Goal: Complete application form: Complete application form

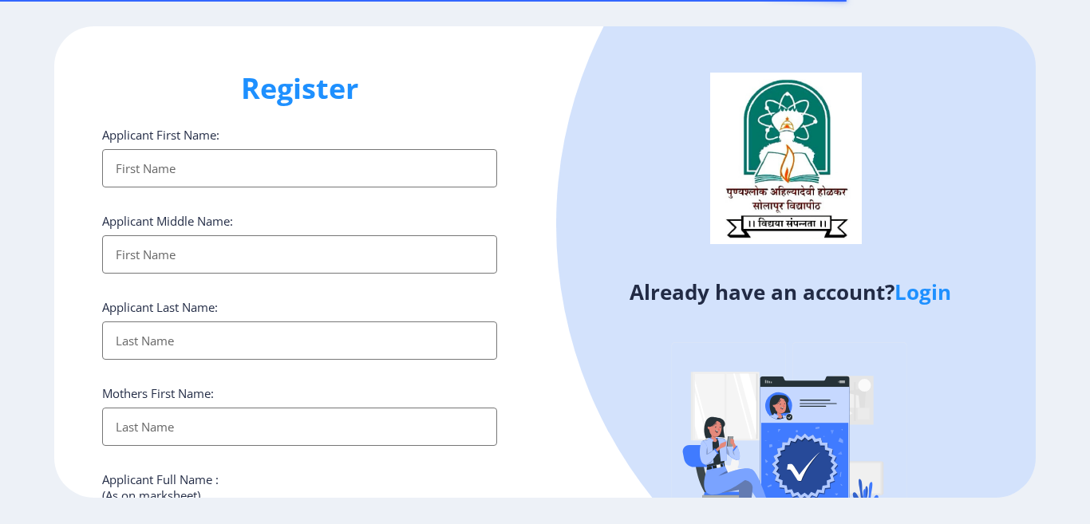
select select
click at [316, 160] on input "Applicant First Name:" at bounding box center [299, 168] width 395 height 38
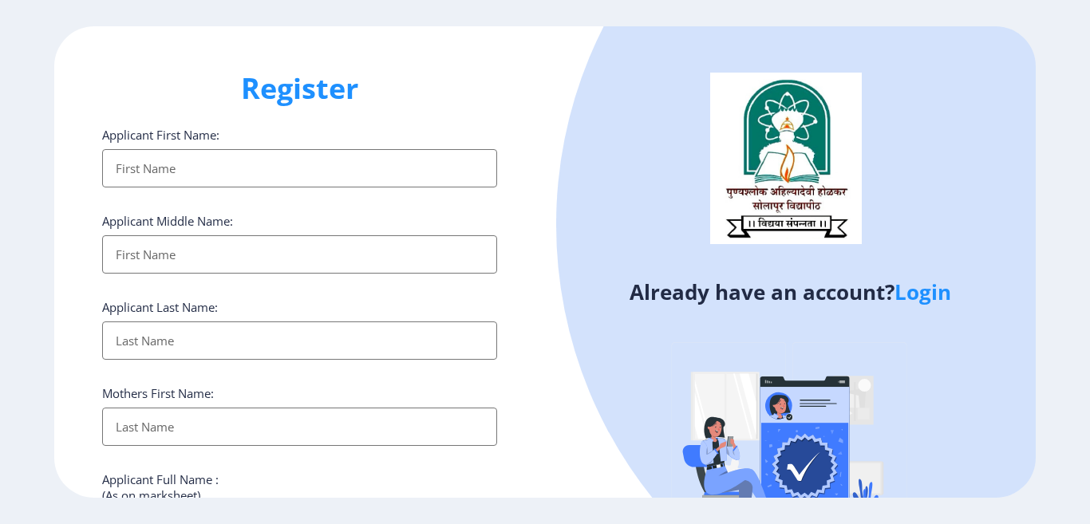
click at [314, 165] on input "Applicant First Name:" at bounding box center [299, 168] width 395 height 38
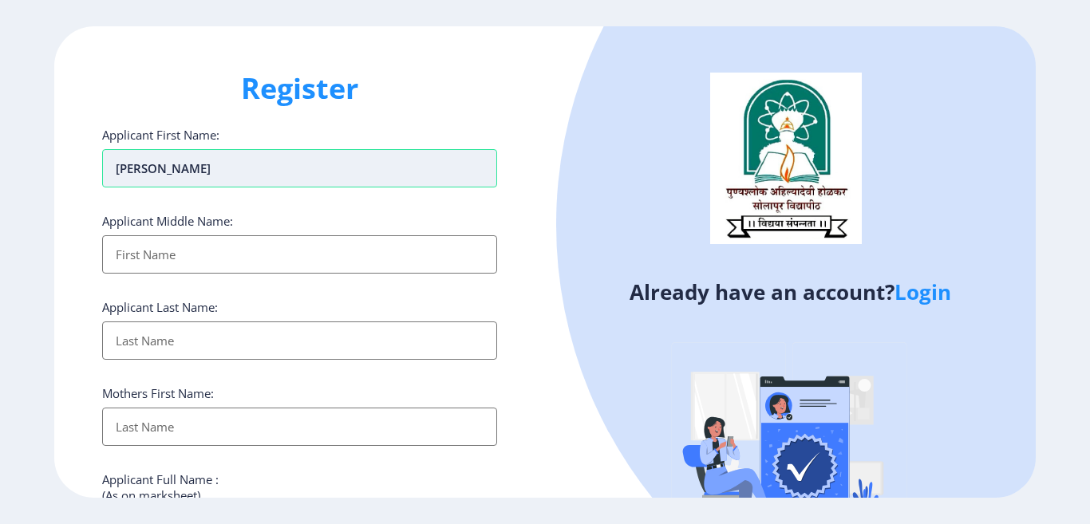
type input "[PERSON_NAME]"
type input "A"
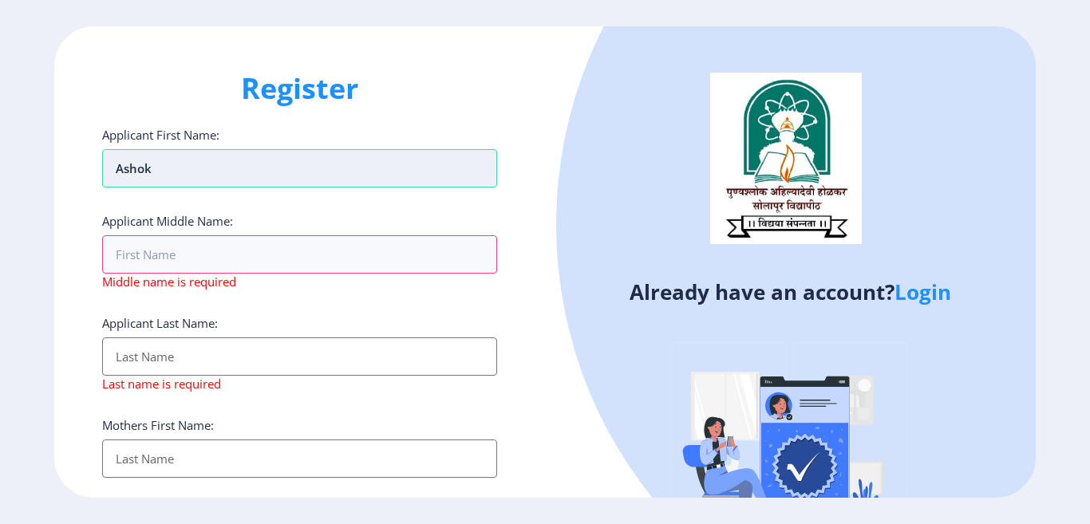
type input "Ashok"
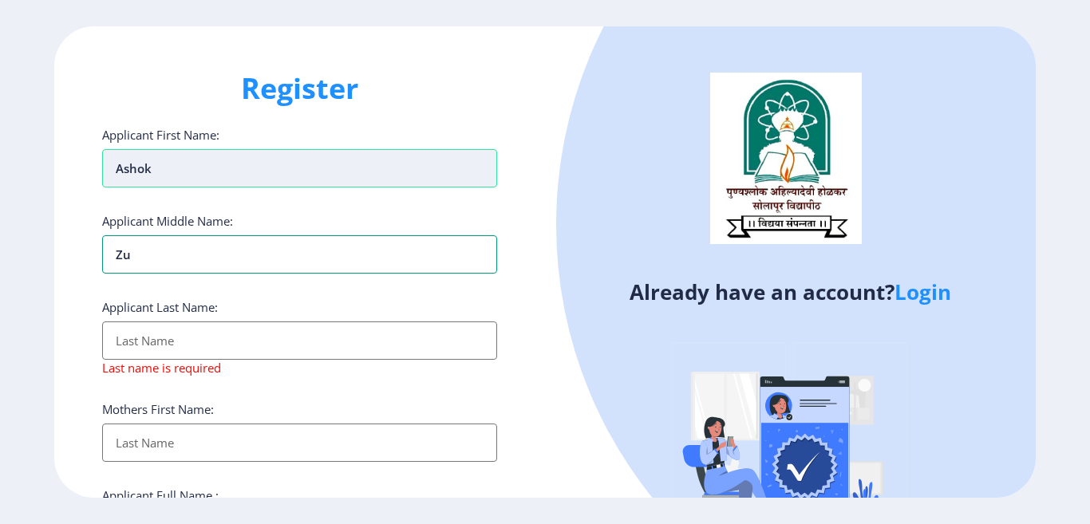
type input "Z"
type input "Narayan"
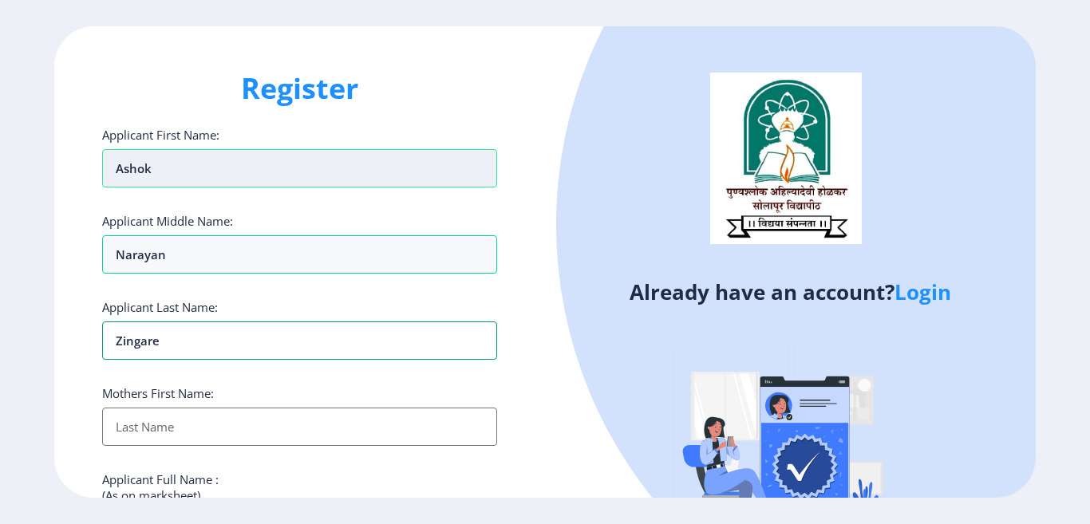
type input "Zingare"
type input "Nilabai"
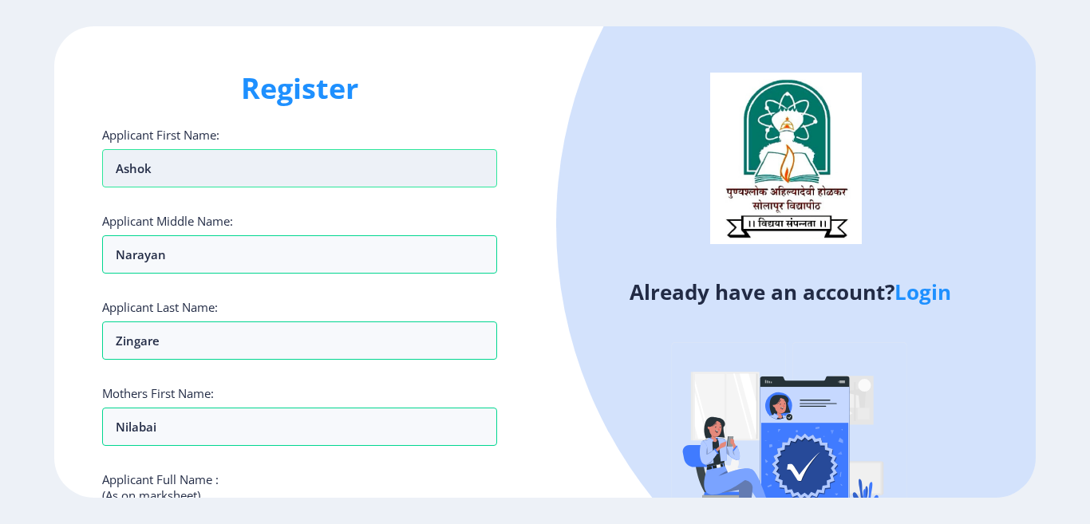
scroll to position [267, 0]
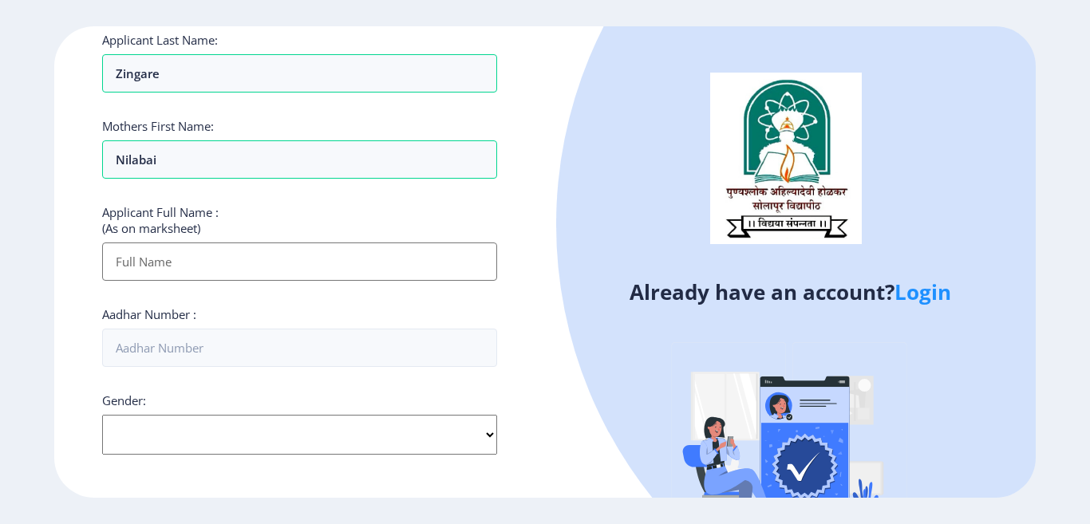
click at [256, 261] on input "Applicant First Name:" at bounding box center [299, 262] width 395 height 38
click at [457, 302] on div "Applicant First Name: [PERSON_NAME] Applicant Middle Name: [PERSON_NAME] Applic…" at bounding box center [299, 340] width 395 height 961
click at [381, 264] on input "Applicant First Name:" at bounding box center [299, 262] width 395 height 38
click at [451, 265] on input "Applicant First Name:" at bounding box center [299, 262] width 395 height 38
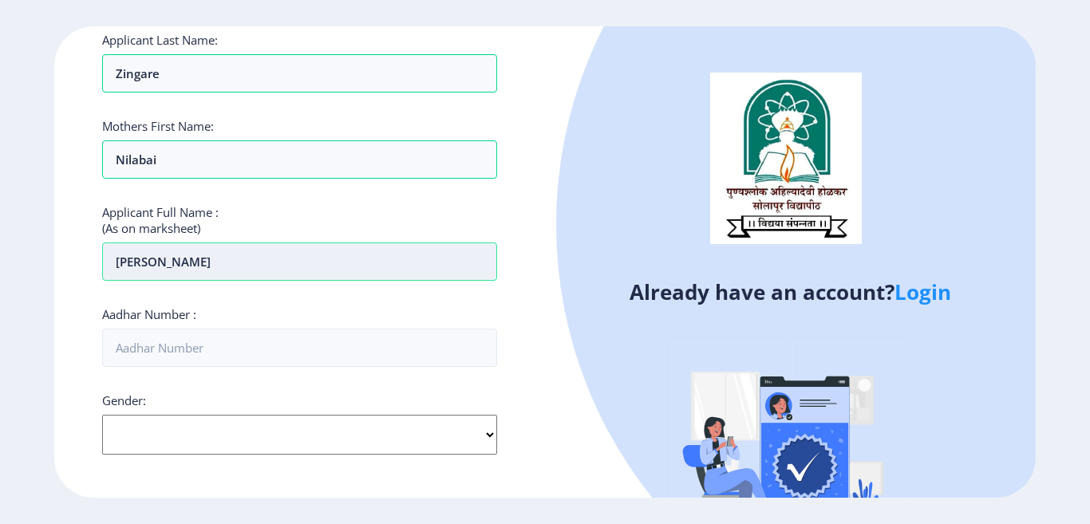
type input "[PERSON_NAME]"
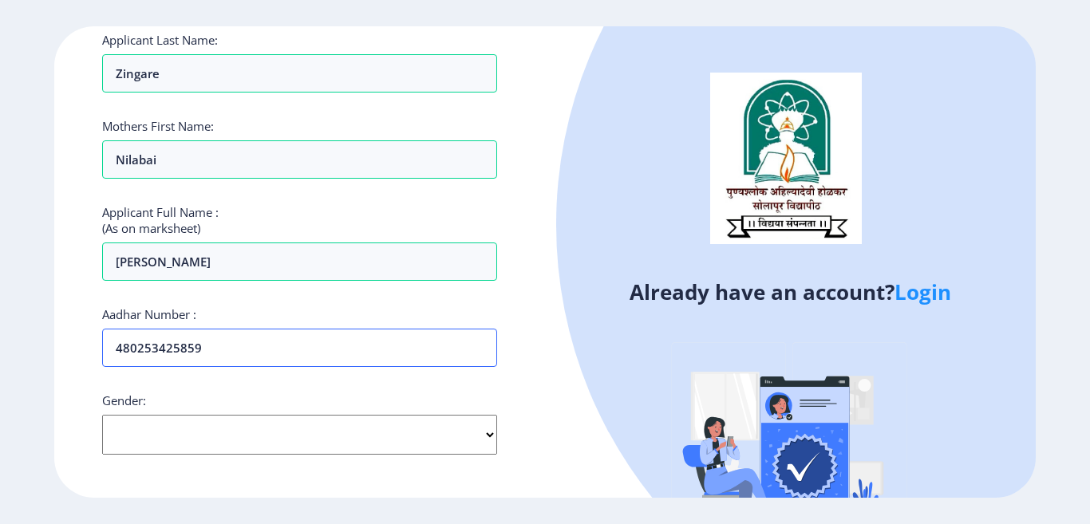
type input "480253425859"
click at [252, 446] on select "Select Gender [DEMOGRAPHIC_DATA] [DEMOGRAPHIC_DATA] Other" at bounding box center [299, 435] width 395 height 40
select select "[DEMOGRAPHIC_DATA]"
click at [102, 415] on select "Select Gender [DEMOGRAPHIC_DATA] [DEMOGRAPHIC_DATA] Other" at bounding box center [299, 435] width 395 height 40
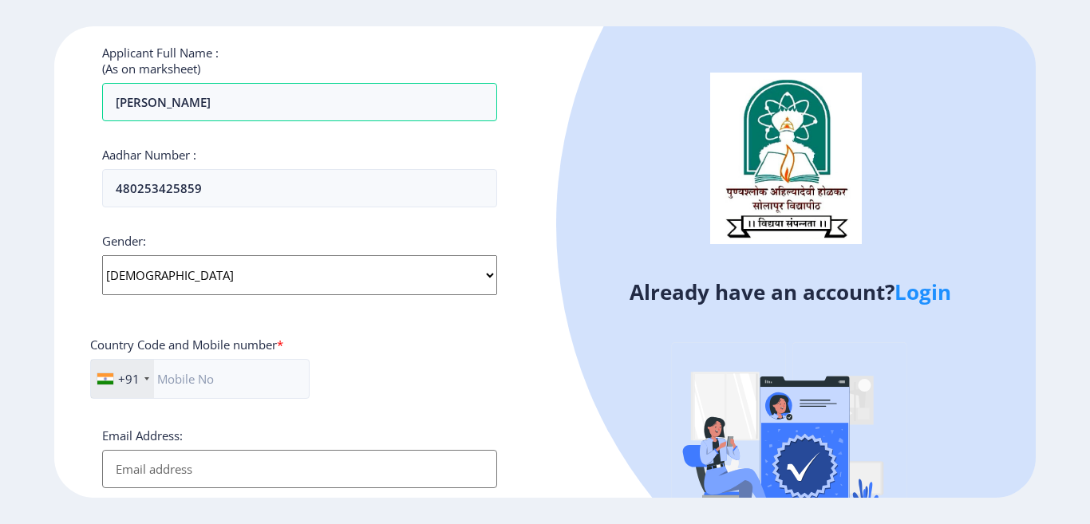
scroll to position [507, 0]
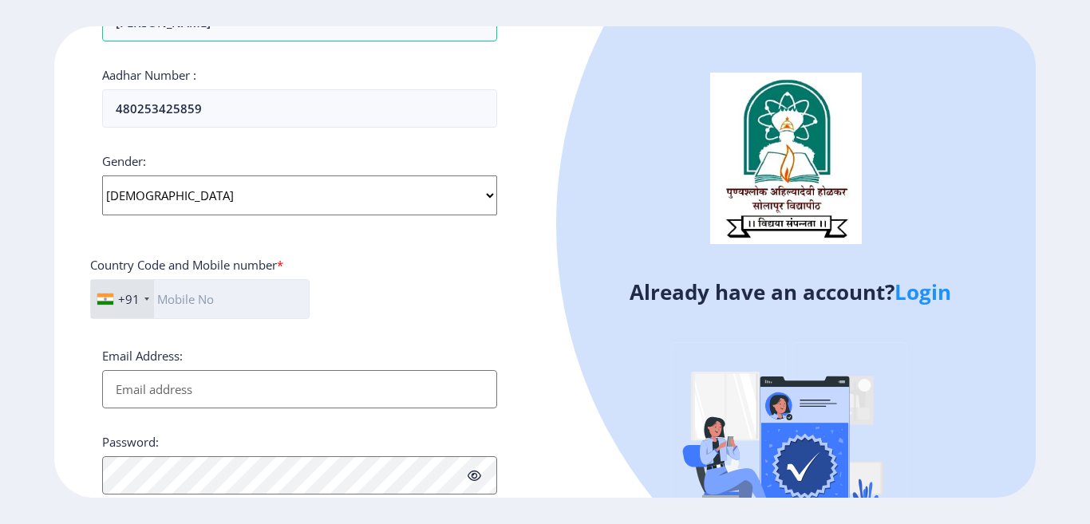
click at [239, 302] on input "text" at bounding box center [199, 299] width 219 height 40
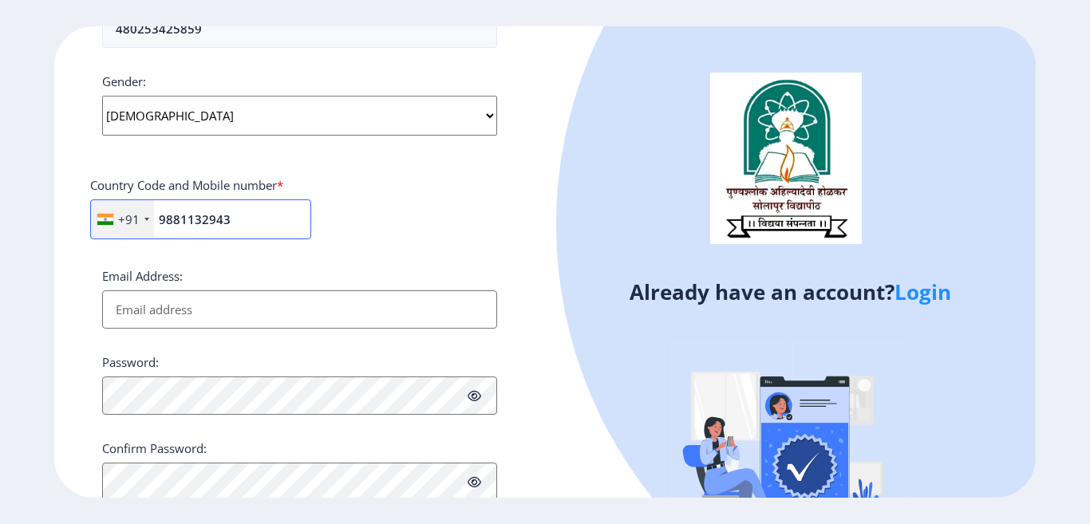
scroll to position [639, 0]
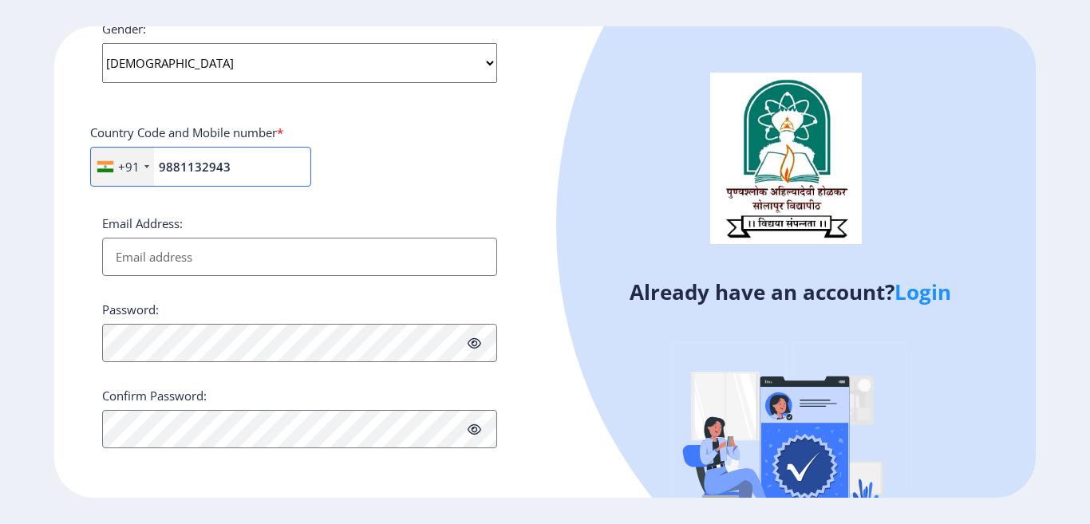
type input "9881132943"
click at [315, 248] on input "Email Address:" at bounding box center [299, 257] width 395 height 38
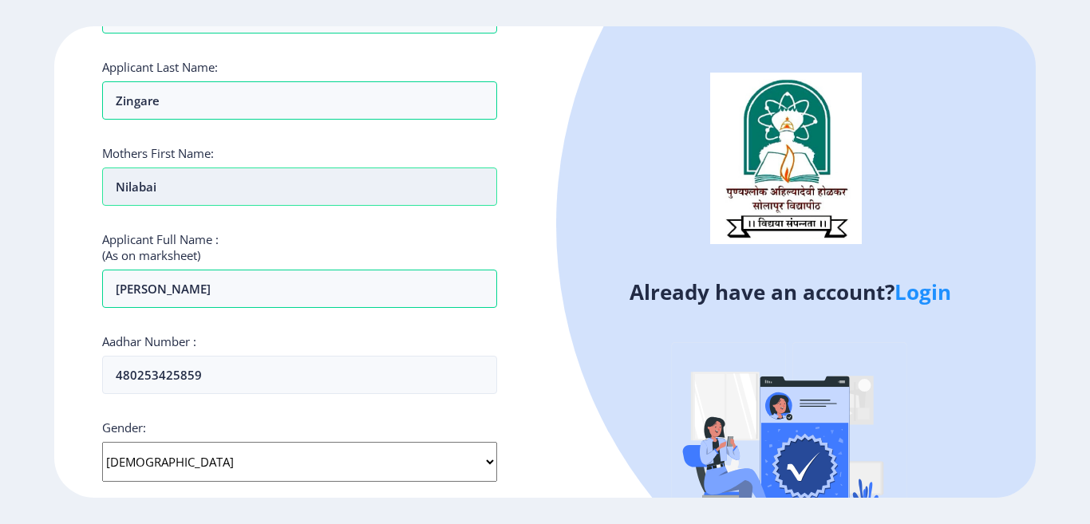
scroll to position [160, 0]
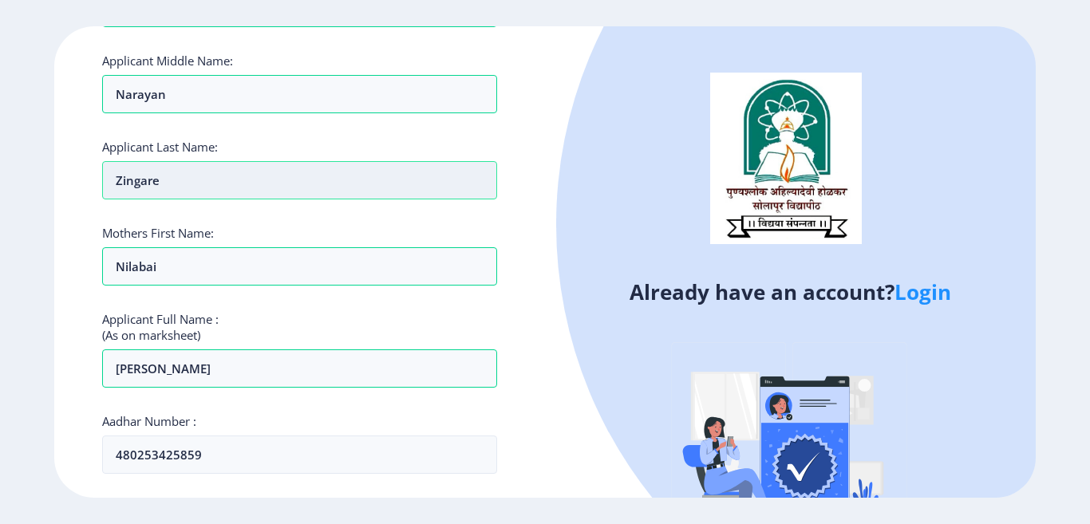
type input "ashokzingre"
click at [149, 183] on input "Zingare" at bounding box center [299, 180] width 395 height 38
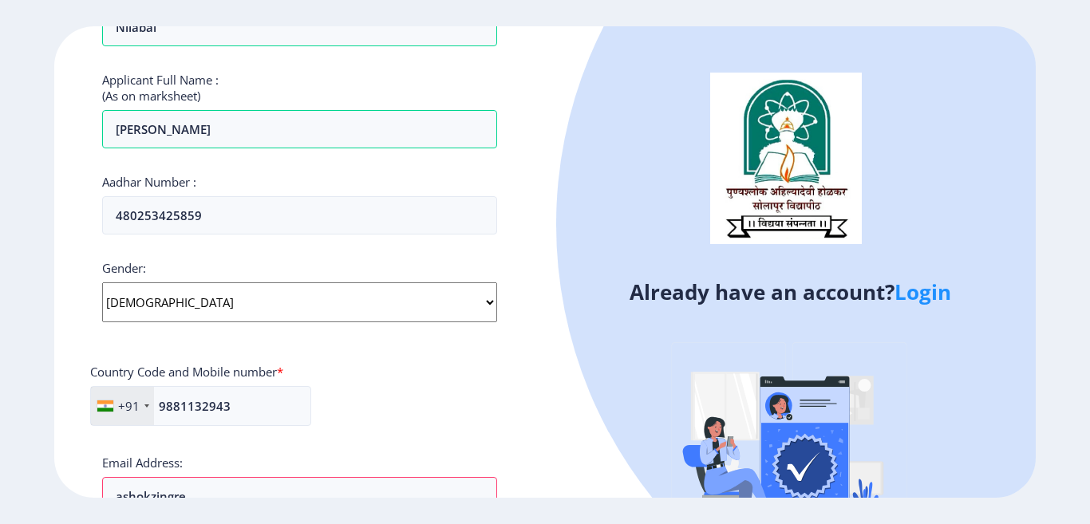
scroll to position [639, 0]
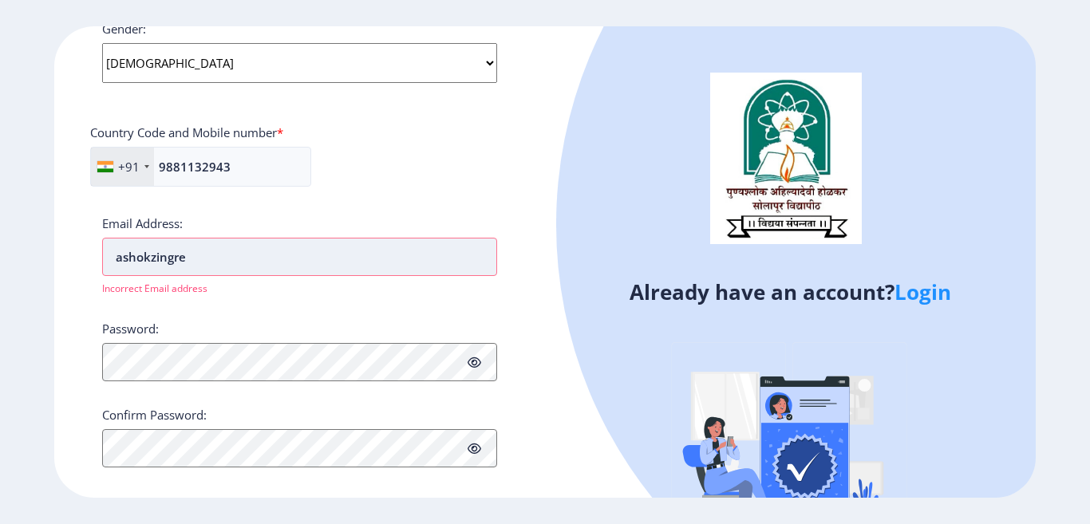
type input "[PERSON_NAME]"
click at [251, 260] on input "ashokzingre" at bounding box center [299, 257] width 395 height 38
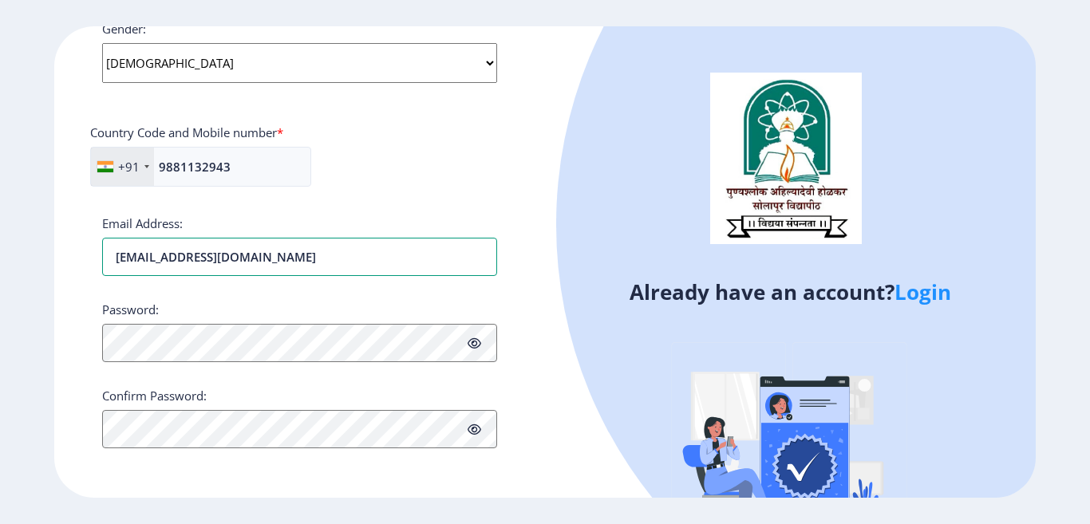
type input "[EMAIL_ADDRESS][DOMAIN_NAME]"
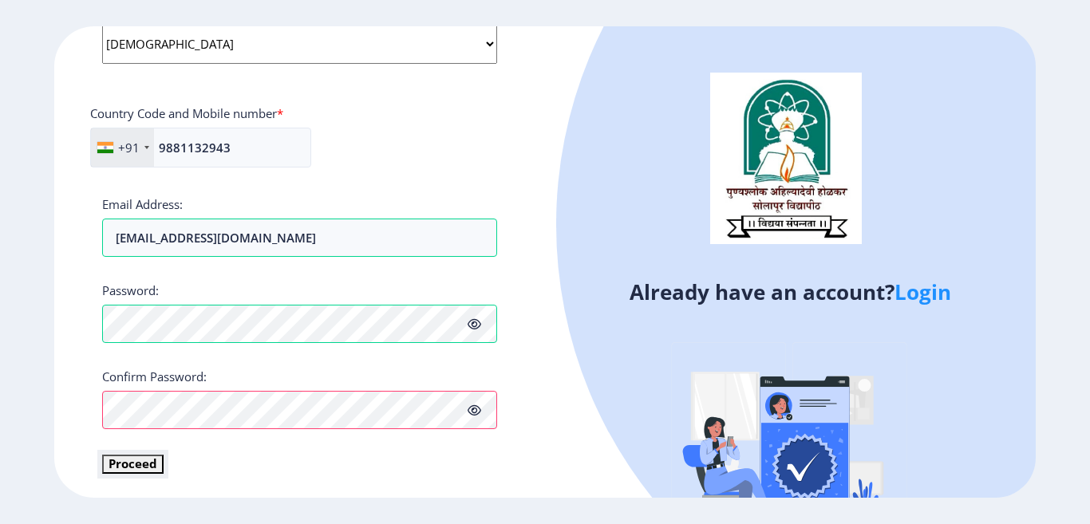
click at [151, 465] on button "Proceed" at bounding box center [132, 464] width 61 height 18
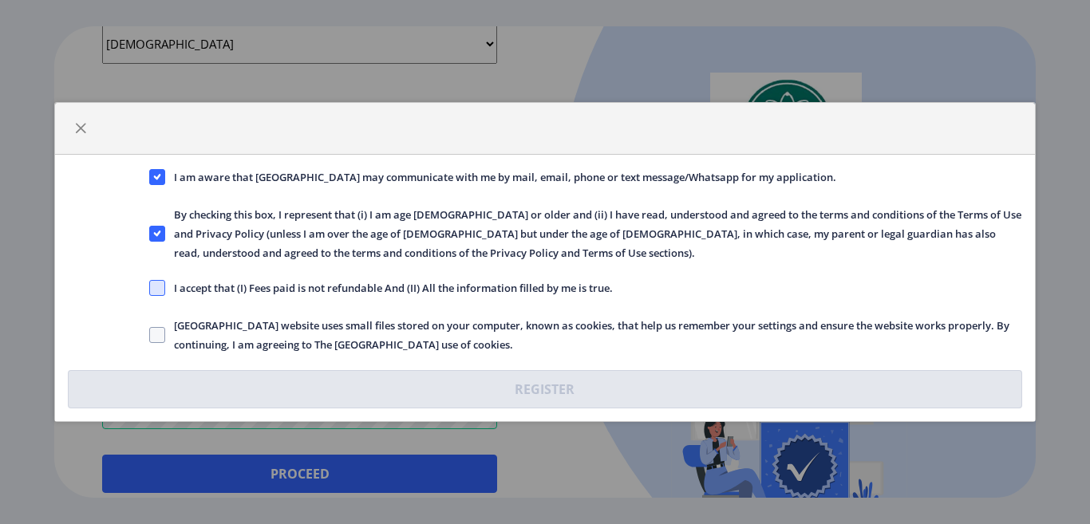
click at [160, 287] on span at bounding box center [157, 288] width 16 height 16
click at [150, 288] on input "I accept that (I) Fees paid is not refundable And (II) All the information fill…" at bounding box center [149, 288] width 1 height 1
checkbox input "true"
click at [157, 332] on span at bounding box center [157, 335] width 16 height 16
click at [150, 335] on input "Solapur University website uses small files stored on your computer, known as c…" at bounding box center [149, 335] width 1 height 1
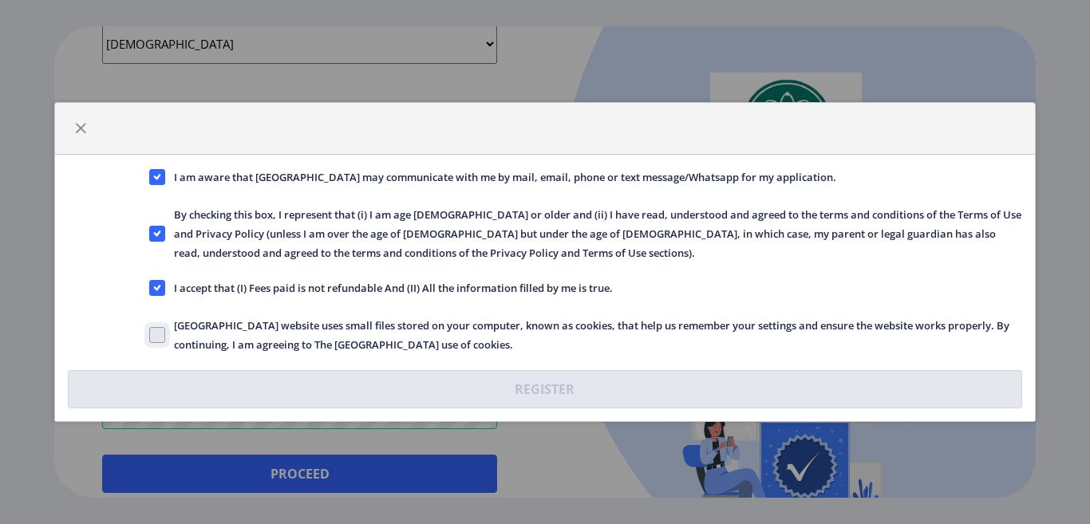
checkbox input "true"
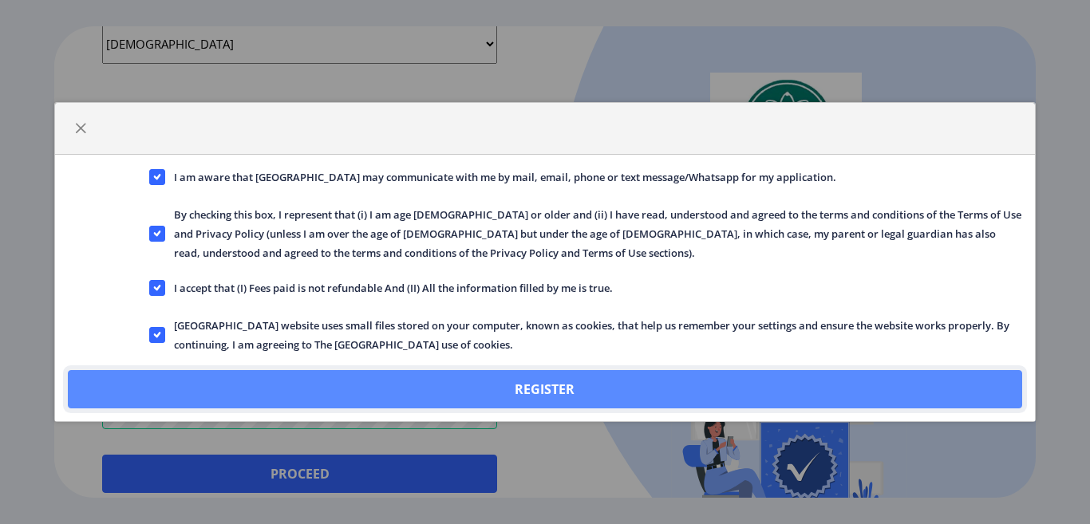
click at [397, 379] on button "Register" at bounding box center [545, 389] width 954 height 38
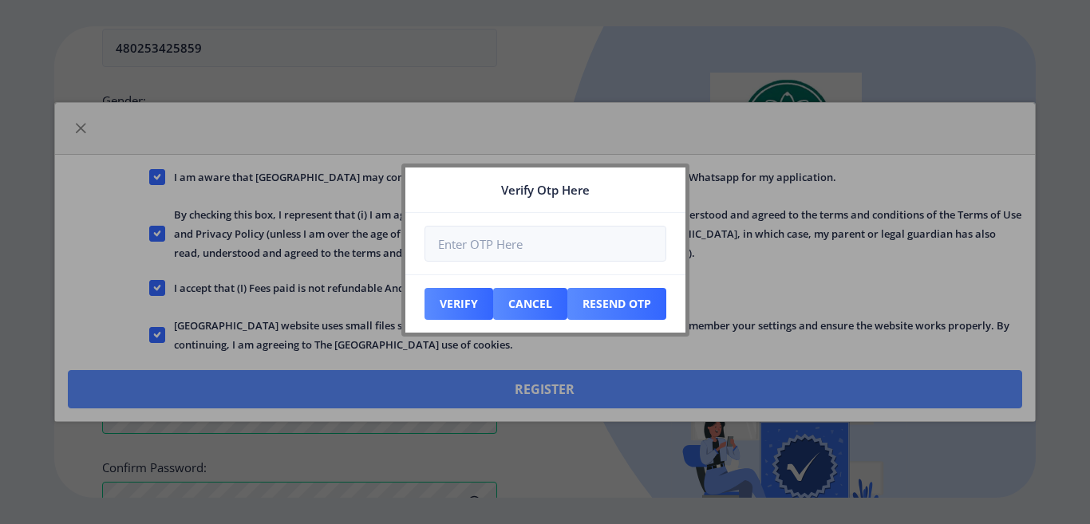
scroll to position [749, 0]
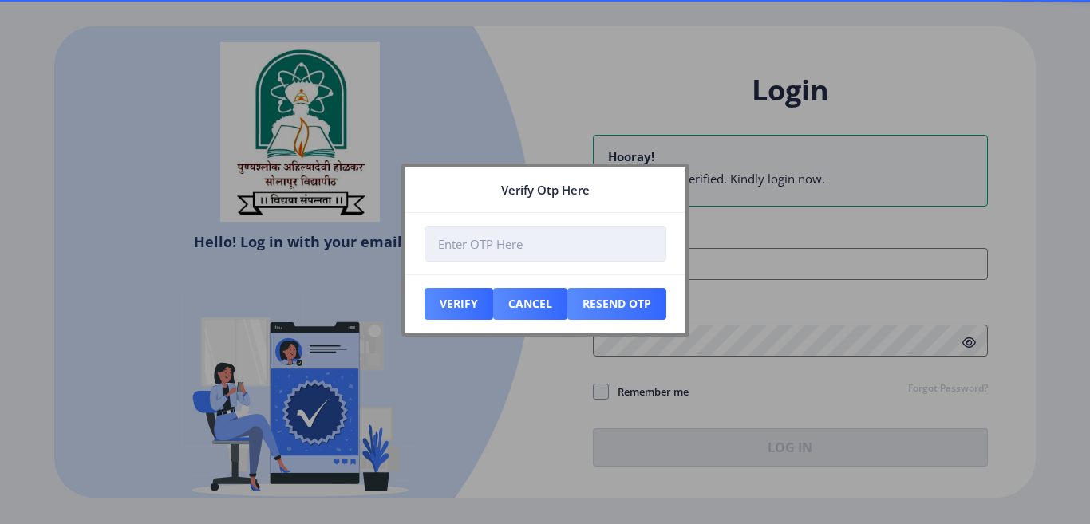
type input "[EMAIL_ADDRESS][DOMAIN_NAME]"
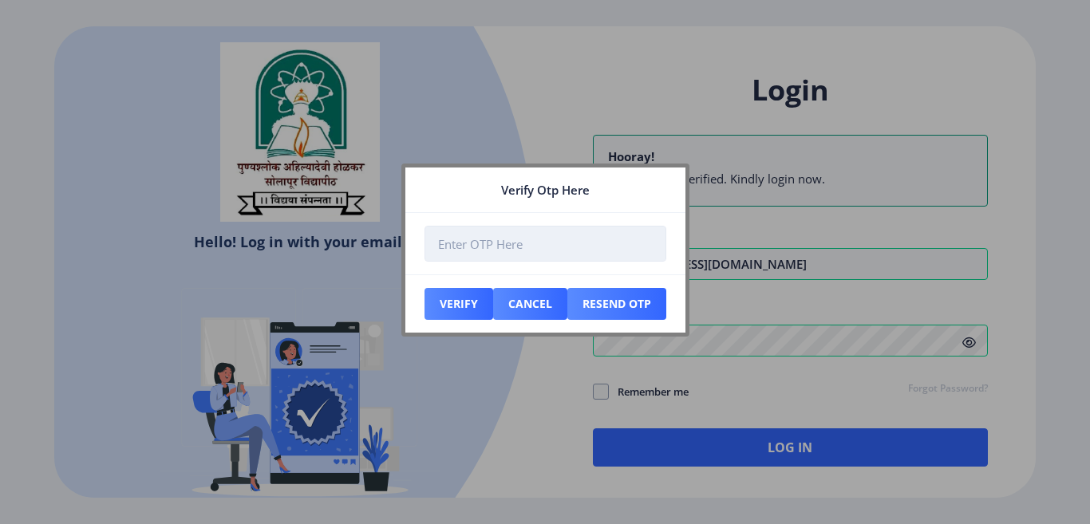
click at [612, 251] on input "number" at bounding box center [546, 244] width 242 height 36
click at [563, 250] on input "number" at bounding box center [546, 244] width 242 height 36
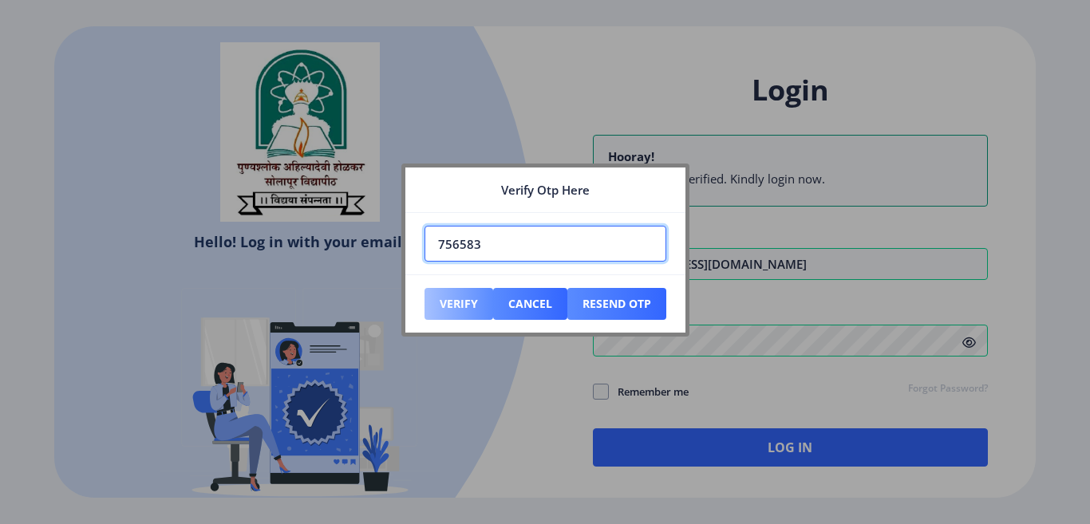
type input "756583"
click at [463, 302] on button "Verify" at bounding box center [459, 304] width 69 height 32
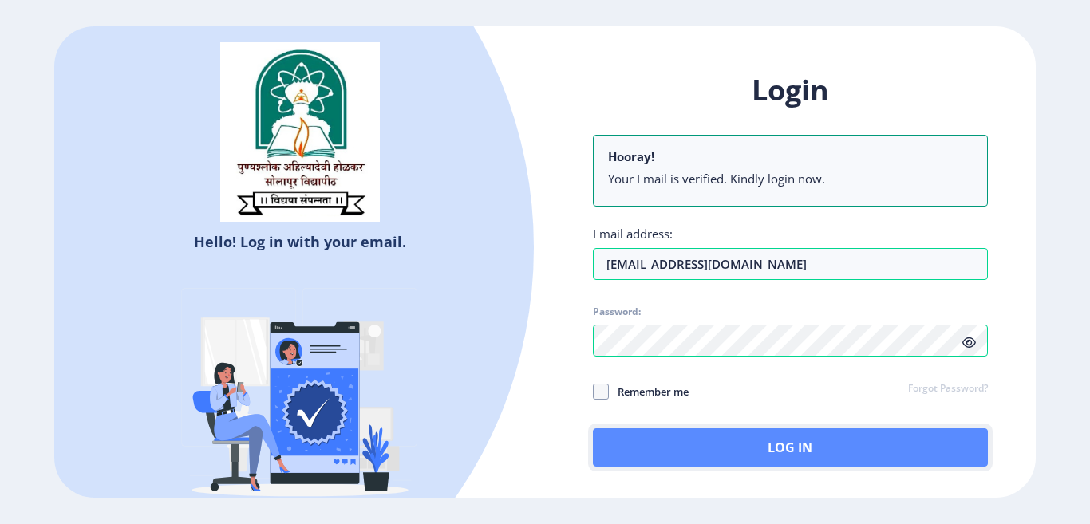
click at [764, 447] on button "Log In" at bounding box center [790, 448] width 395 height 38
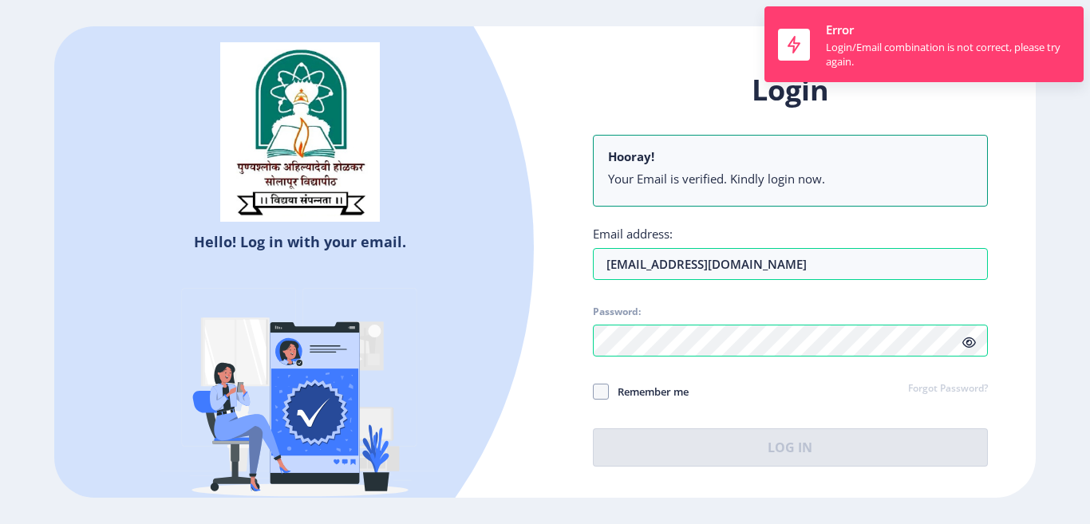
click at [713, 319] on span "Password:" at bounding box center [790, 315] width 395 height 19
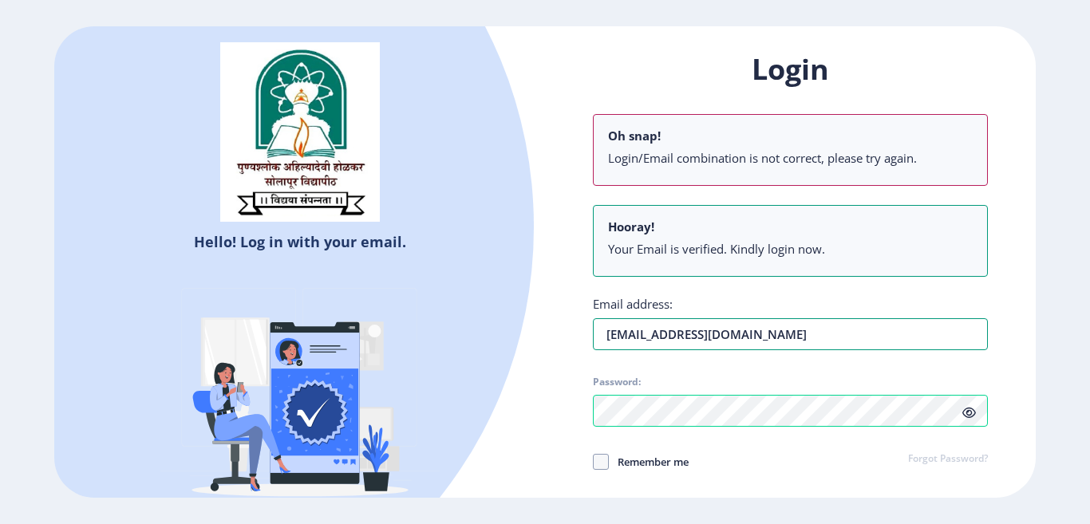
drag, startPoint x: 840, startPoint y: 265, endPoint x: 670, endPoint y: 256, distance: 170.2
click at [670, 256] on div "Login Oh snap! Login/Email combination is not correct, please try again. Hooray…" at bounding box center [790, 293] width 395 height 487
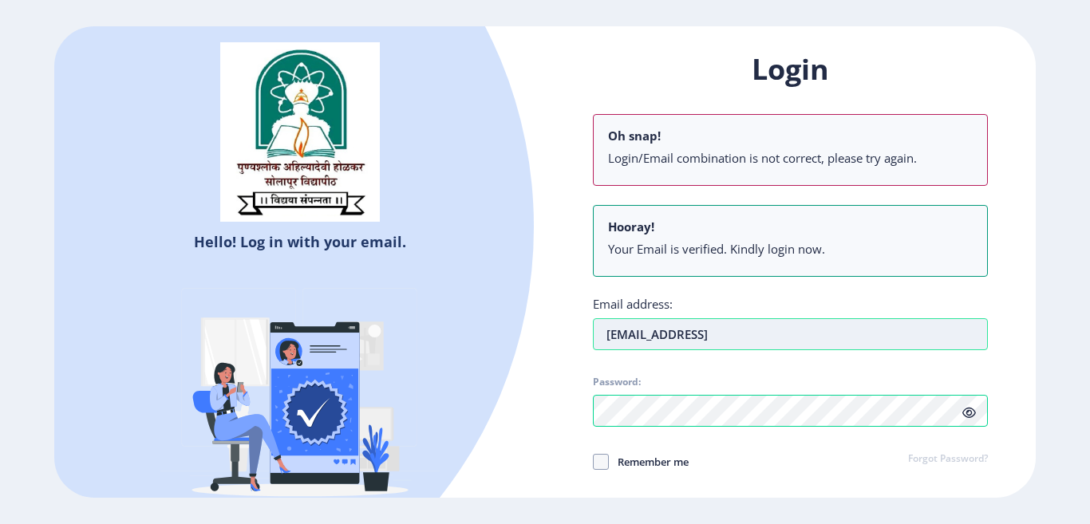
click at [854, 331] on input "aadityabhujange521@gmail.comnag" at bounding box center [790, 334] width 395 height 32
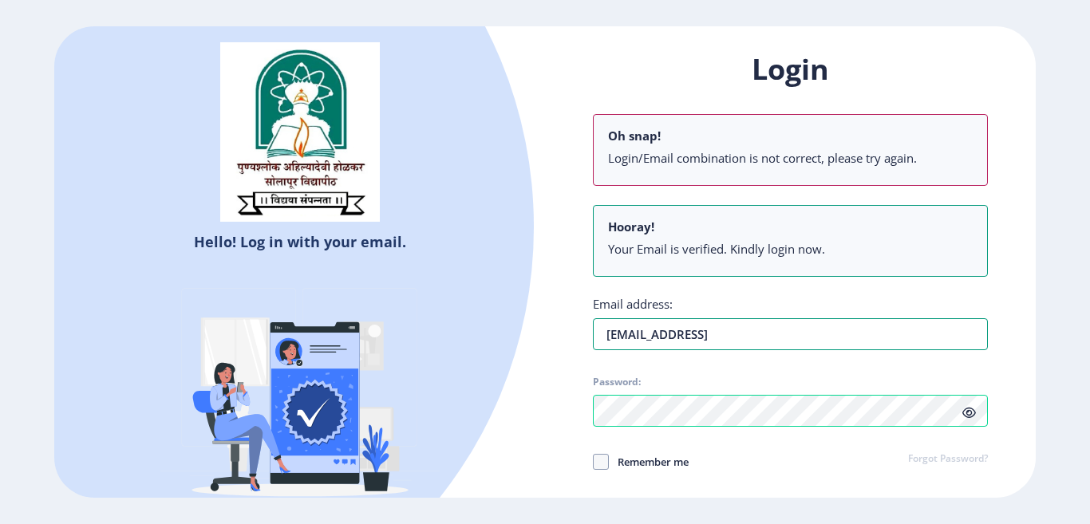
drag, startPoint x: 850, startPoint y: 334, endPoint x: 576, endPoint y: 345, distance: 273.9
click at [584, 345] on div "Login Oh snap! Login/Email combination is not correct, please try again. Hooray…" at bounding box center [790, 306] width 491 height 560
type input "ashokzinre01@gmail.com"
click at [736, 455] on div "Remember me Forgot Password?" at bounding box center [790, 462] width 395 height 21
click at [603, 464] on span at bounding box center [601, 462] width 16 height 16
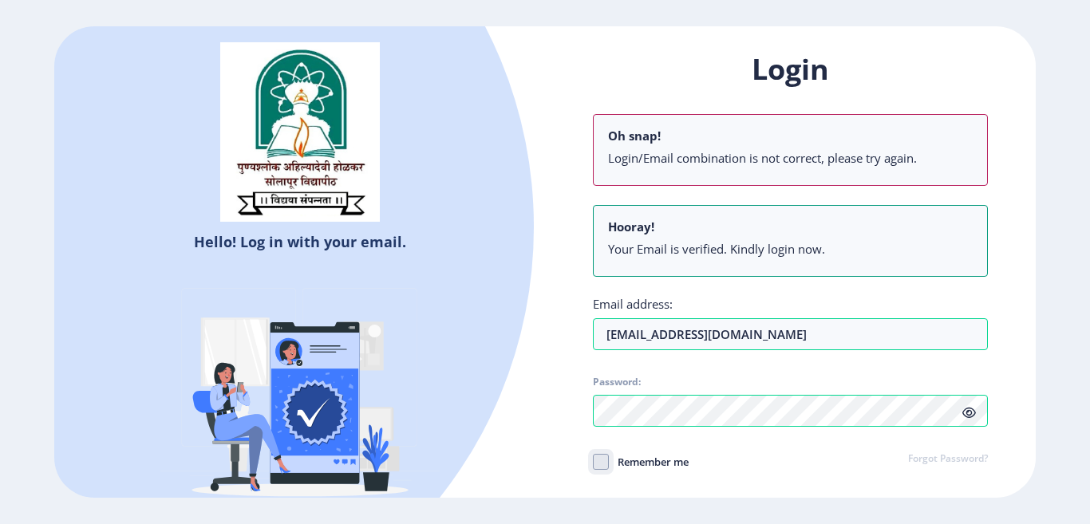
click at [594, 462] on input "Remember me" at bounding box center [593, 461] width 1 height 1
click at [599, 463] on use at bounding box center [600, 462] width 7 height 6
click at [594, 462] on input "Remember me" at bounding box center [593, 461] width 1 height 1
checkbox input "false"
click at [901, 464] on div "Remember me Forgot Password?" at bounding box center [790, 462] width 395 height 21
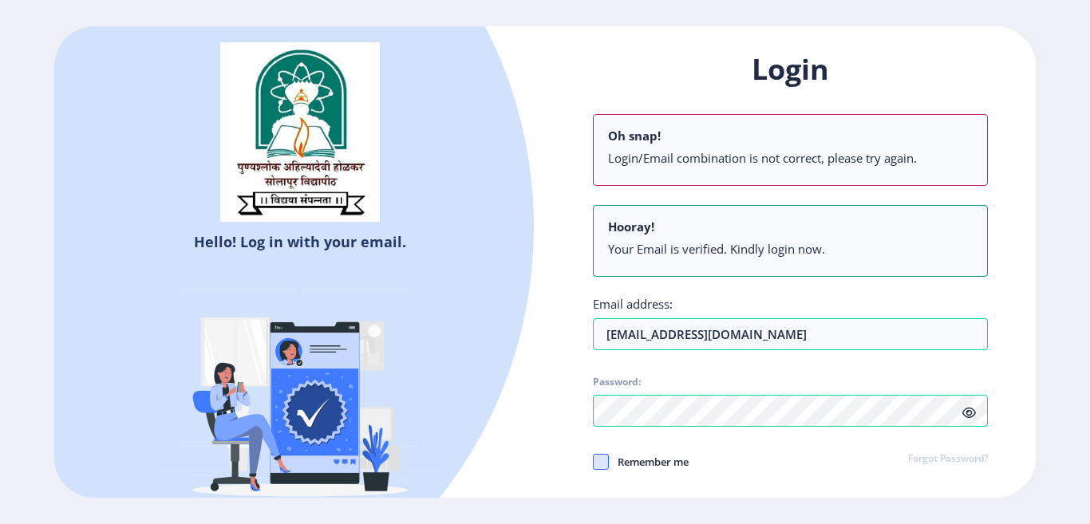
click at [990, 259] on div "Login Oh snap! Login/Email combination is not correct, please try again. Hooray…" at bounding box center [790, 306] width 491 height 560
click at [845, 161] on li "Login/Email combination is not correct, please try again." at bounding box center [790, 158] width 365 height 16
click at [655, 259] on ul "Your Email is verified. Kindly login now." at bounding box center [790, 252] width 365 height 22
click at [702, 238] on nb-alert "Hooray! Your Email is verified. Kindly login now." at bounding box center [790, 241] width 395 height 72
click at [689, 153] on li "Login/Email combination is not correct, please try again." at bounding box center [790, 158] width 365 height 16
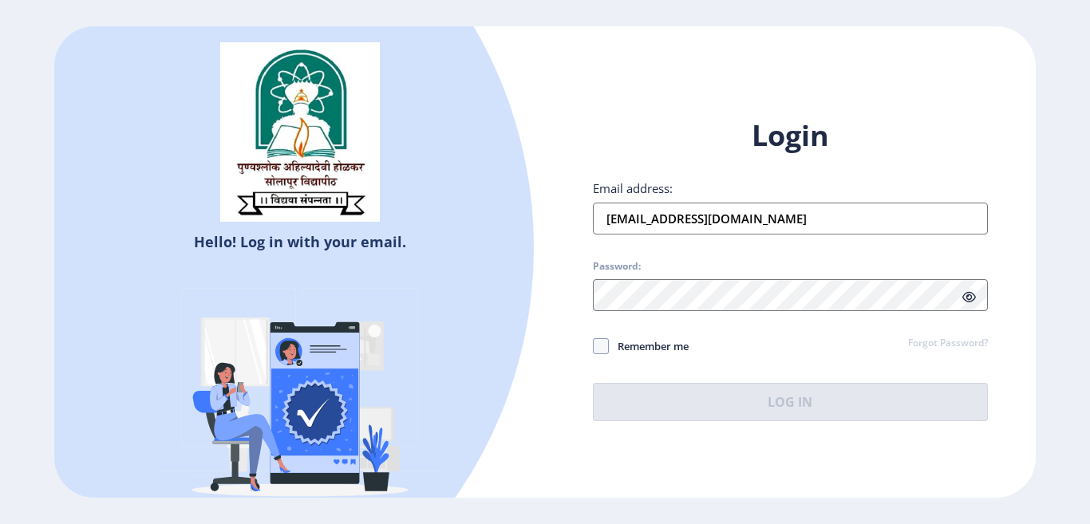
click at [796, 223] on input "[EMAIL_ADDRESS][DOMAIN_NAME]" at bounding box center [790, 219] width 395 height 32
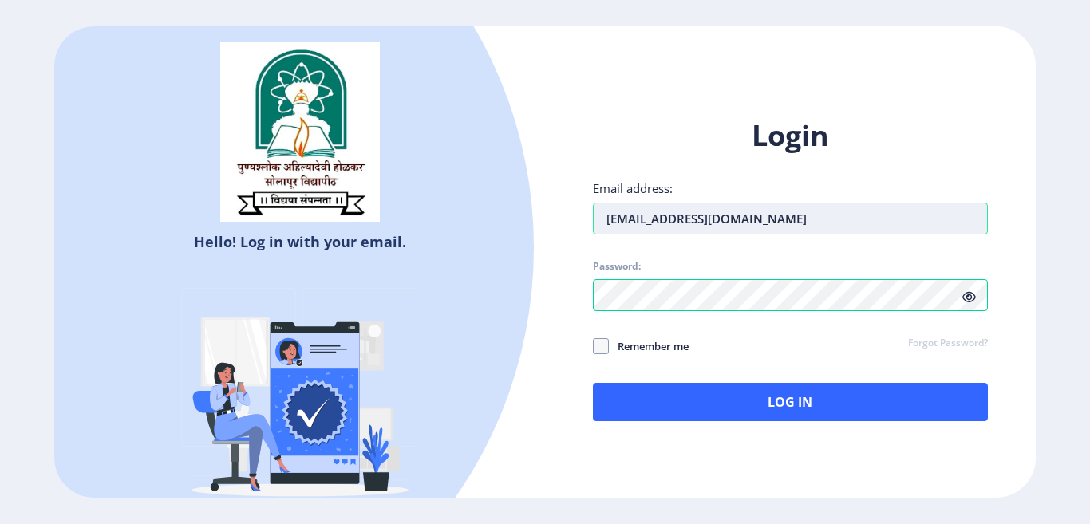
click at [853, 219] on input "[EMAIL_ADDRESS][DOMAIN_NAME]" at bounding box center [790, 219] width 395 height 32
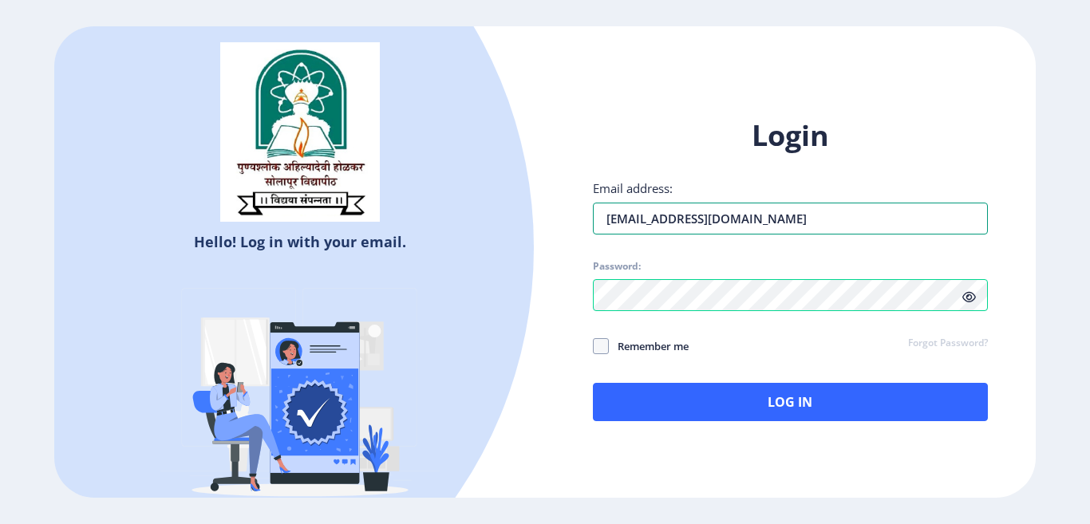
drag, startPoint x: 747, startPoint y: 221, endPoint x: 576, endPoint y: 206, distance: 171.4
click at [576, 206] on div "Login Email address: [EMAIL_ADDRESS][DOMAIN_NAME] Password: Remember me Forgot …" at bounding box center [790, 282] width 491 height 378
type input "[EMAIL_ADDRESS][DOMAIN_NAME]"
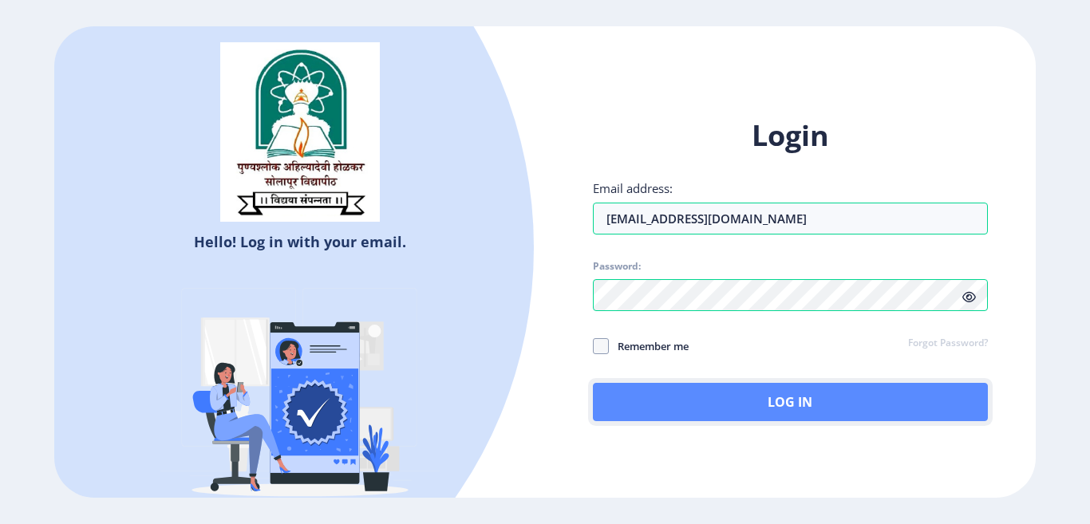
click at [721, 396] on button "Log In" at bounding box center [790, 402] width 395 height 38
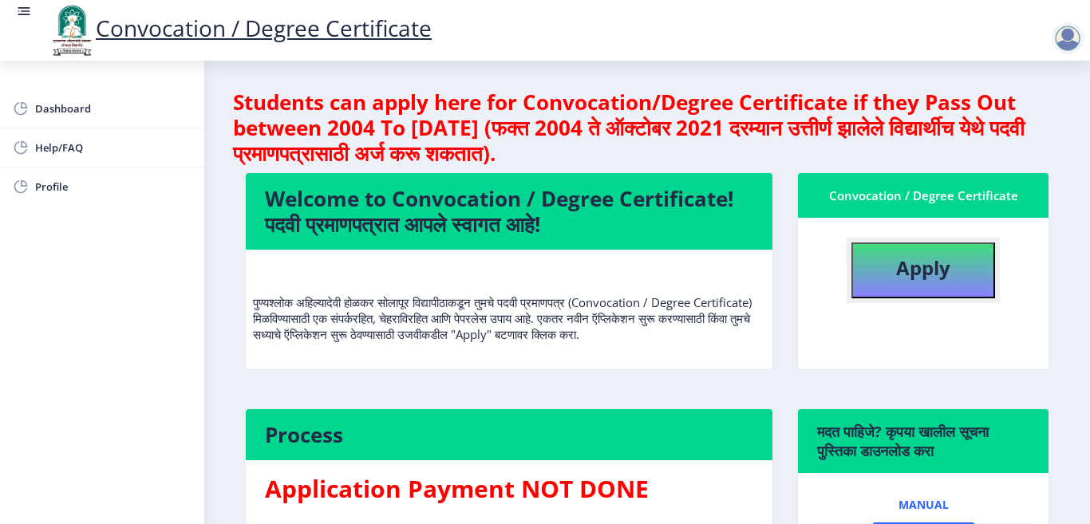
click at [915, 272] on b "Apply" at bounding box center [923, 268] width 54 height 26
select select
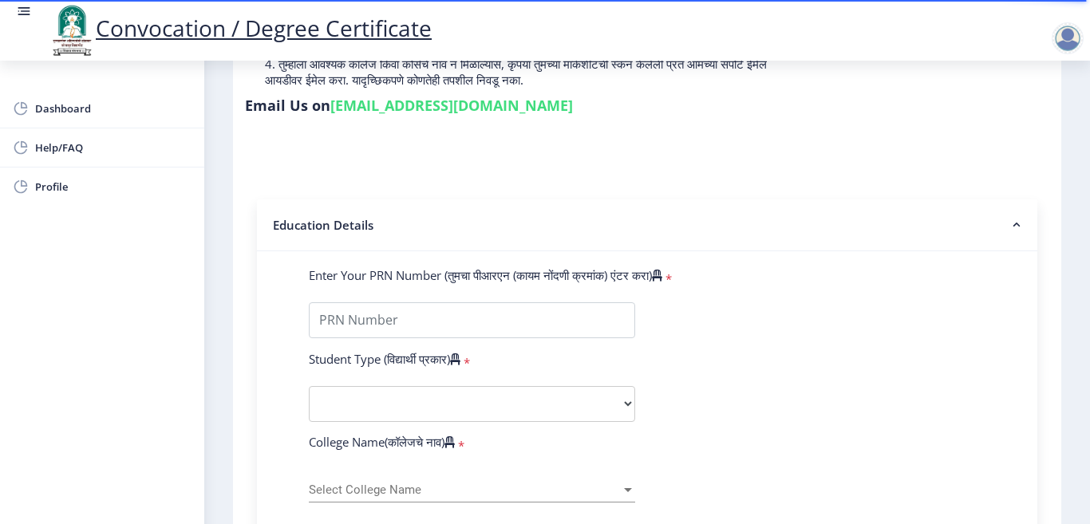
scroll to position [319, 0]
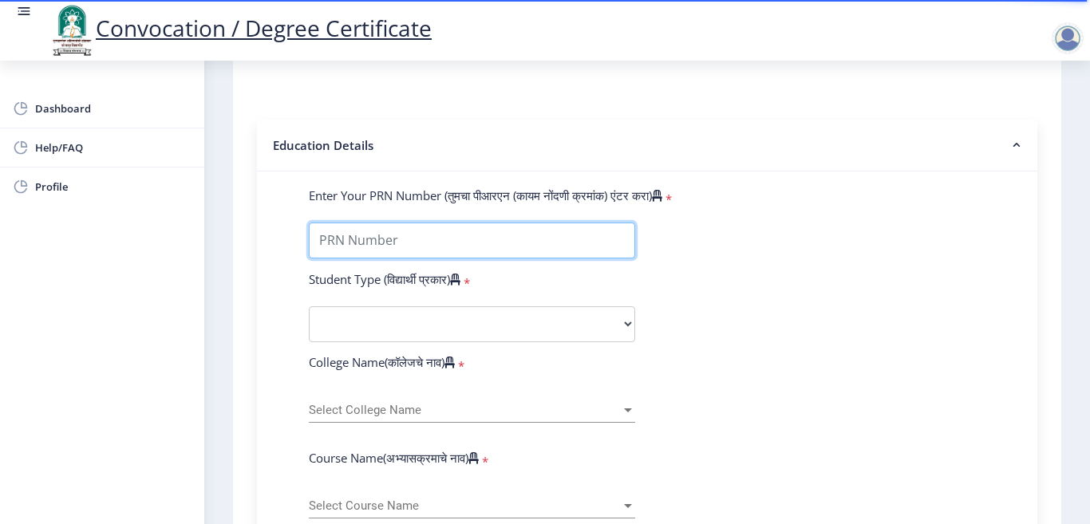
click at [466, 239] on input "Enter Your PRN Number (तुमचा पीआरएन (कायम नोंदणी क्रमांक) एंटर करा)" at bounding box center [472, 241] width 326 height 36
type input "202201039028185"
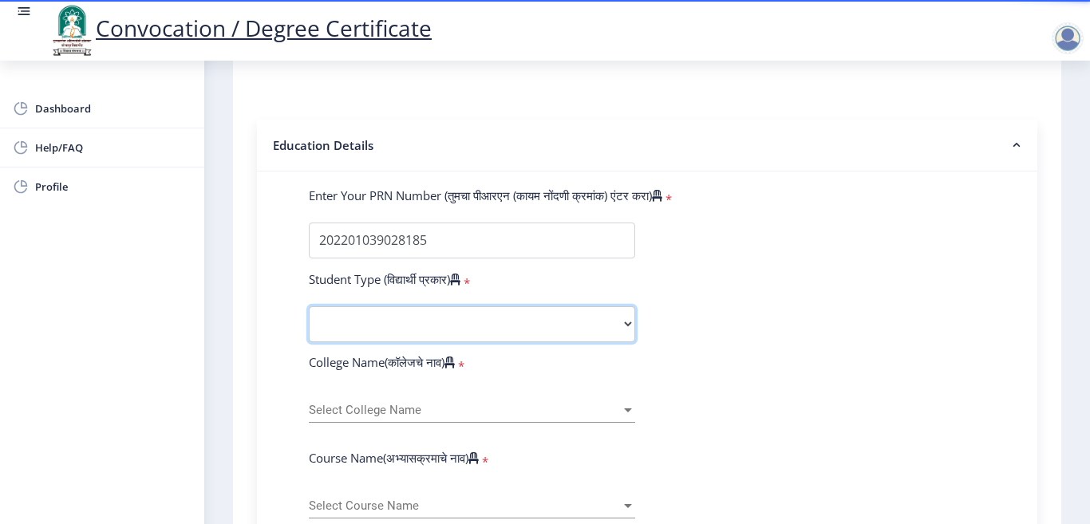
click at [389, 307] on select "Select Student Type Regular External" at bounding box center [472, 324] width 326 height 36
select select "Regular"
click at [309, 306] on select "Select Student Type Regular External" at bounding box center [472, 324] width 326 height 36
click at [395, 314] on select "Select Student Type Regular External" at bounding box center [472, 324] width 326 height 36
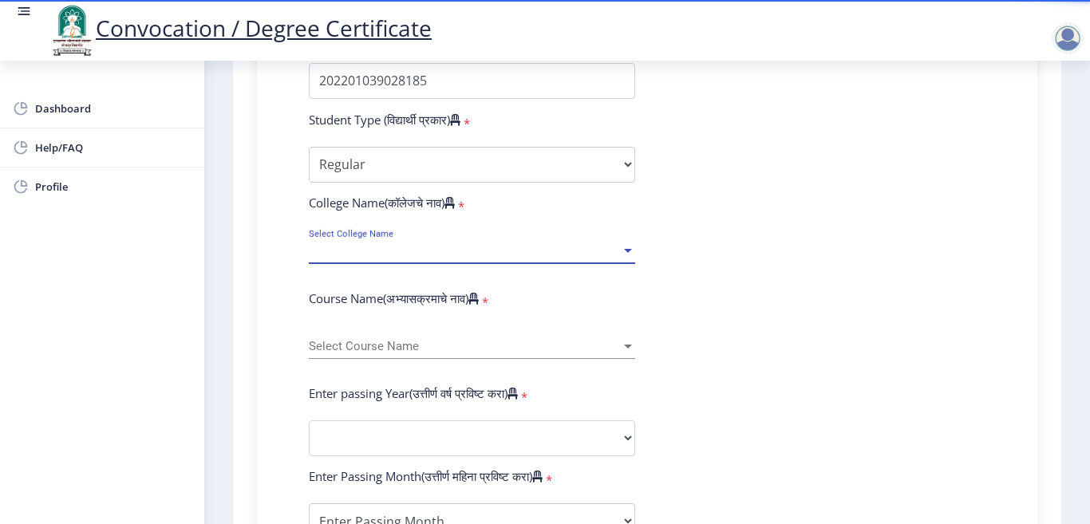
click at [393, 247] on span "Select College Name" at bounding box center [465, 251] width 312 height 14
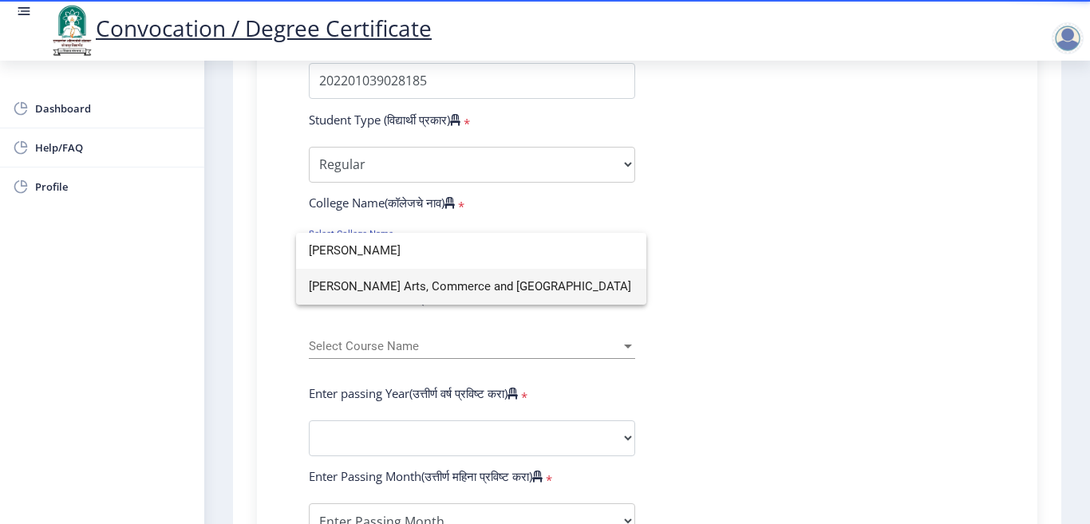
type input "[PERSON_NAME]"
click at [375, 277] on span "[PERSON_NAME] Arts, Commerce and [GEOGRAPHIC_DATA]" at bounding box center [471, 287] width 325 height 36
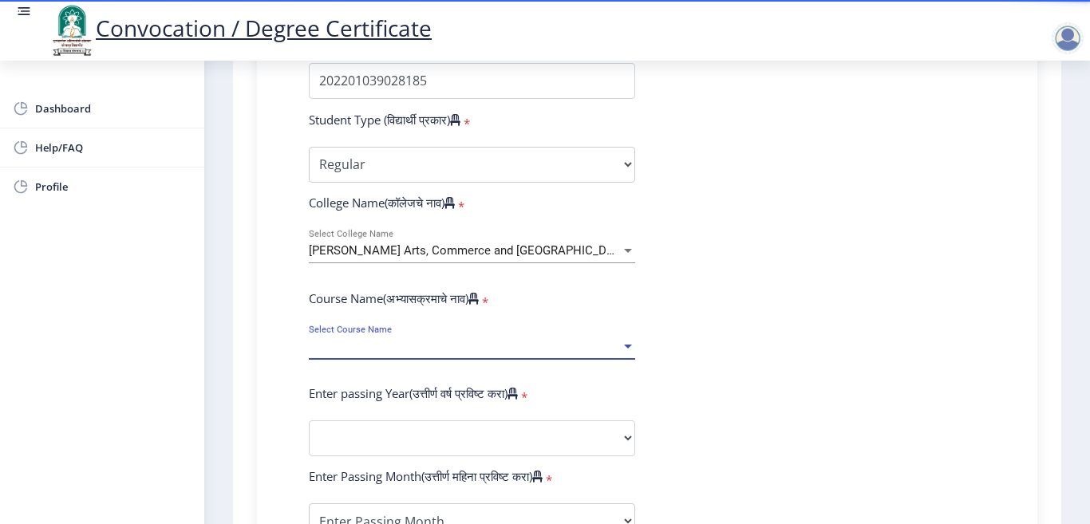
click at [381, 342] on span "Select Course Name" at bounding box center [465, 347] width 312 height 14
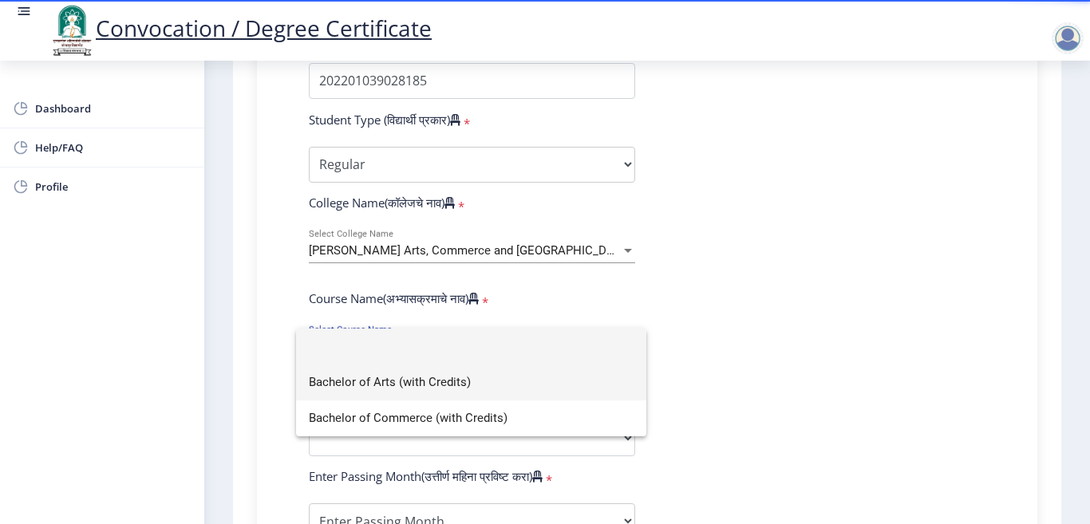
click at [385, 387] on span "Bachelor of Arts (with Credits)" at bounding box center [471, 383] width 325 height 36
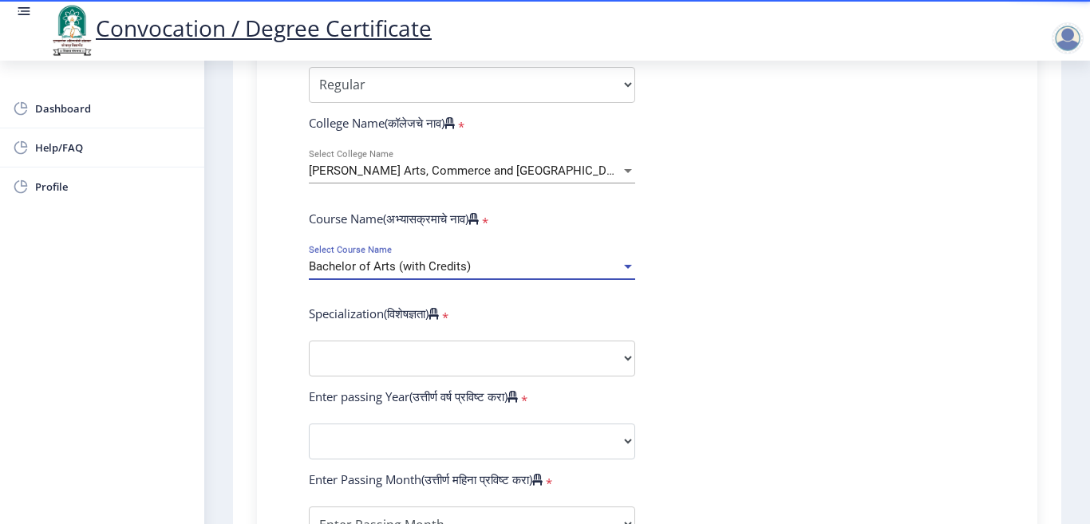
scroll to position [638, 0]
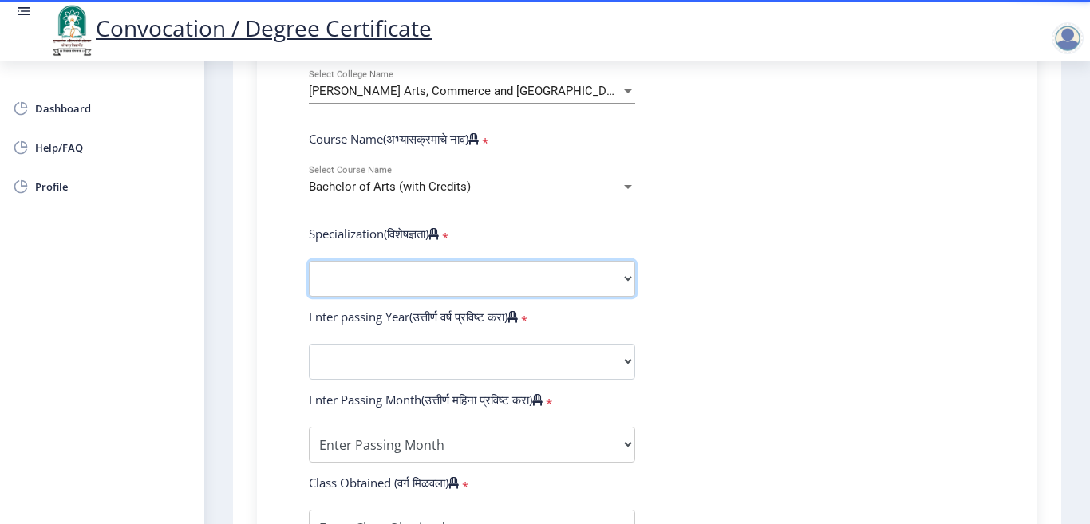
click at [488, 275] on select "Specialization English Geography Hindi Marathi Music Sanskrit Urdu Ancient Indi…" at bounding box center [472, 279] width 326 height 36
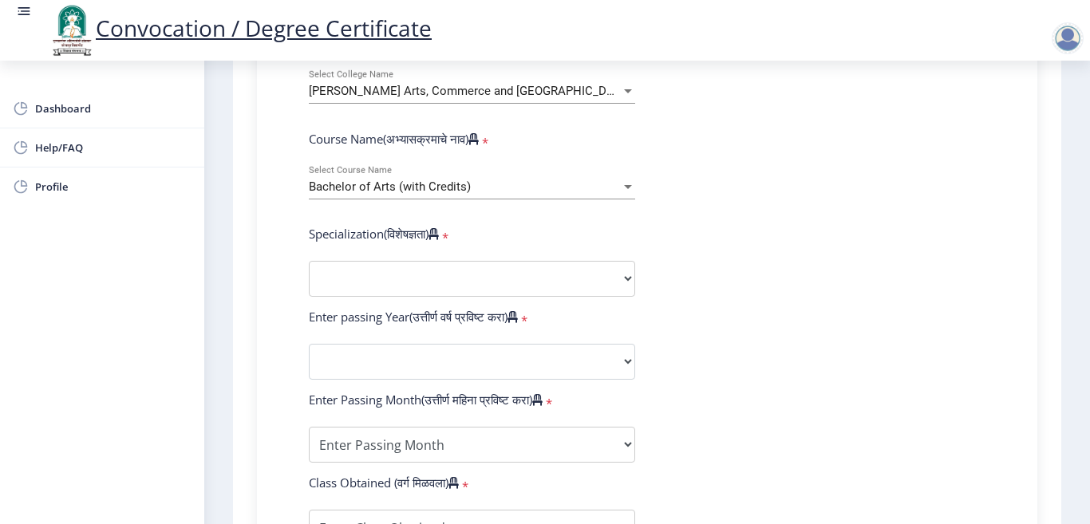
click at [726, 295] on form "Enter Your PRN Number (तुमचा पीआरएन (कायम नोंदणी क्रमांक) एंटर करा) * Student T…" at bounding box center [647, 332] width 701 height 929
click at [575, 267] on select "Specialization English Geography Hindi Marathi Music Sanskrit Urdu Ancient Indi…" at bounding box center [472, 279] width 326 height 36
select select "History"
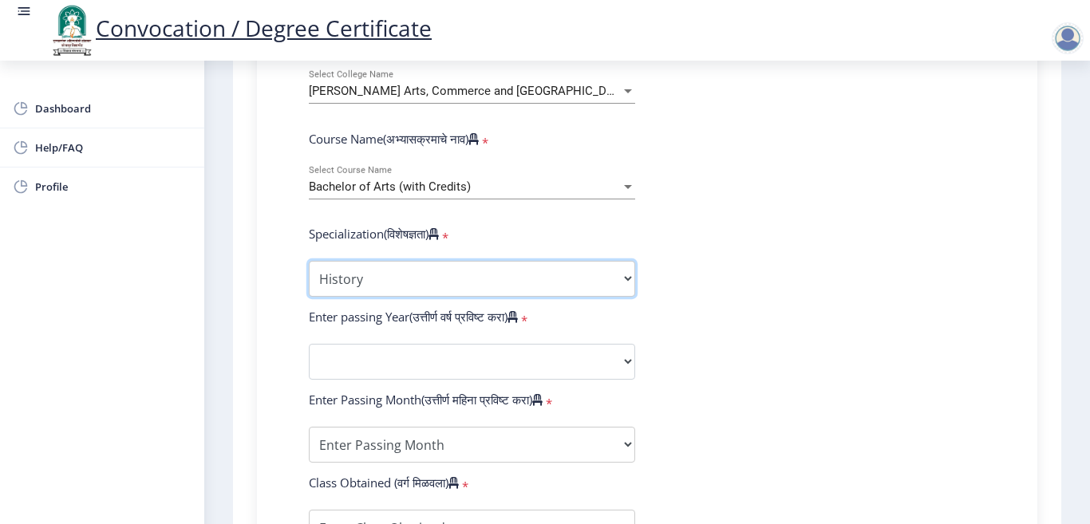
click at [309, 261] on select "Specialization English Geography Hindi Marathi Music Sanskrit Urdu Ancient Indi…" at bounding box center [472, 279] width 326 height 36
click at [525, 339] on form "Enter Your PRN Number (तुमचा पीआरएन (कायम नोंदणी क्रमांक) एंटर करा) * Student T…" at bounding box center [647, 332] width 701 height 929
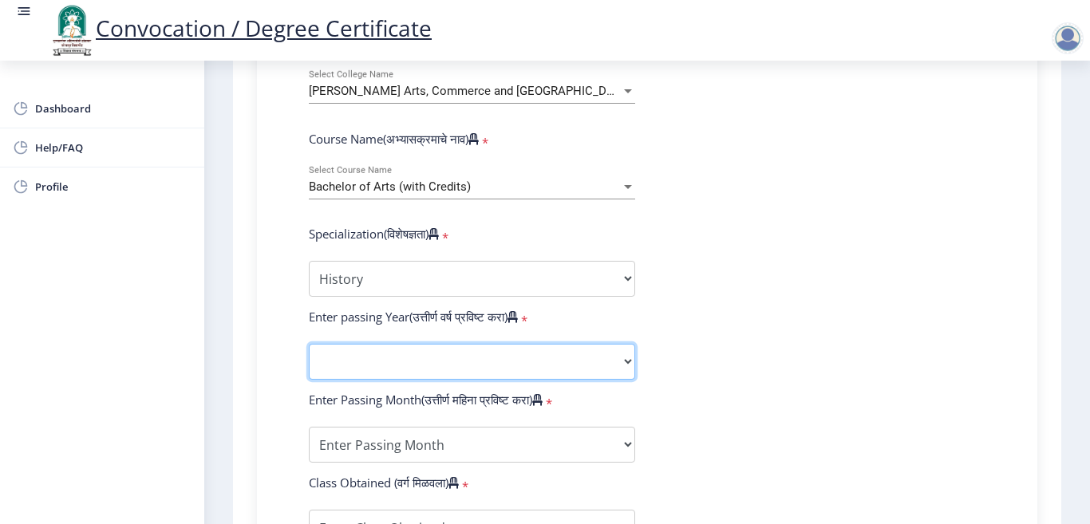
click at [521, 359] on select "2025 2024 2023 2022 2021 2020 2019 2018 2017 2016 2015 2014 2013 2012 2011 2010…" at bounding box center [472, 362] width 326 height 36
click at [783, 346] on form "Enter Your PRN Number (तुमचा पीआरएन (कायम नोंदणी क्रमांक) एंटर करा) * Student T…" at bounding box center [647, 332] width 701 height 929
click at [553, 351] on select "2025 2024 2023 2022 2021 2020 2019 2018 2017 2016 2015 2014 2013 2012 2011 2010…" at bounding box center [472, 362] width 326 height 36
select select "2025"
click at [309, 344] on select "2025 2024 2023 2022 2021 2020 2019 2018 2017 2016 2015 2014 2013 2012 2011 2010…" at bounding box center [472, 362] width 326 height 36
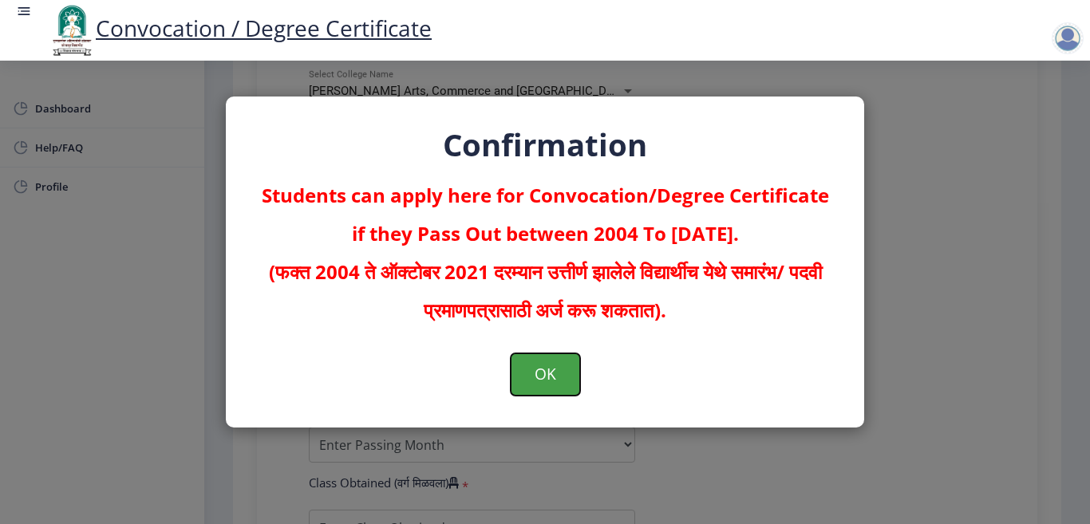
click at [565, 375] on button "OK" at bounding box center [545, 374] width 69 height 41
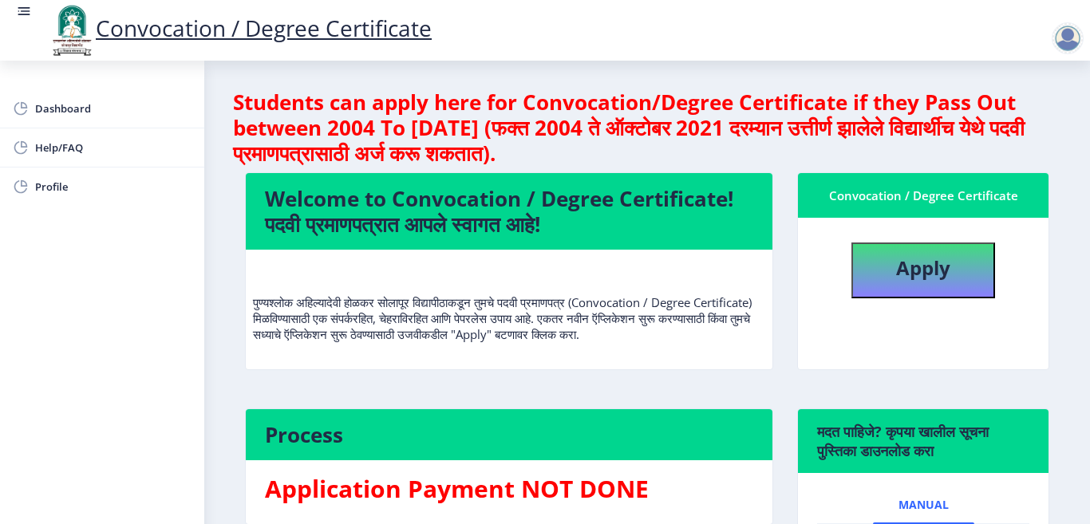
scroll to position [265, 0]
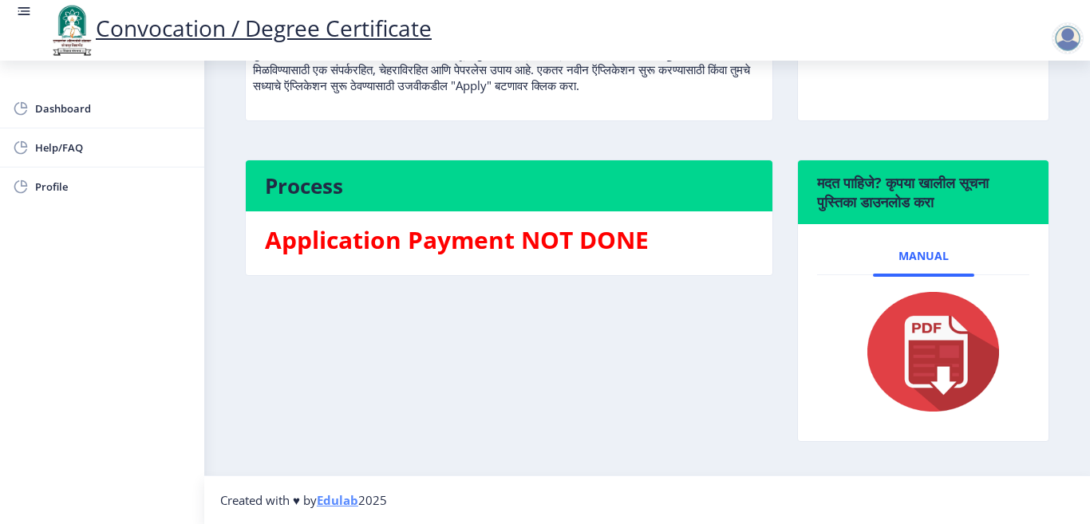
click at [940, 332] on img at bounding box center [923, 352] width 160 height 128
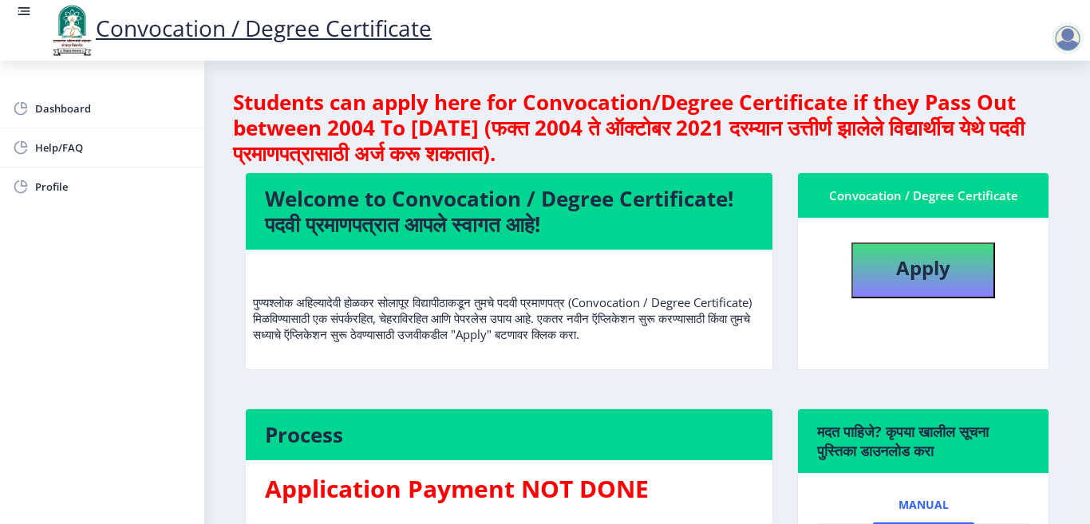
click at [1079, 38] on div at bounding box center [1068, 38] width 32 height 32
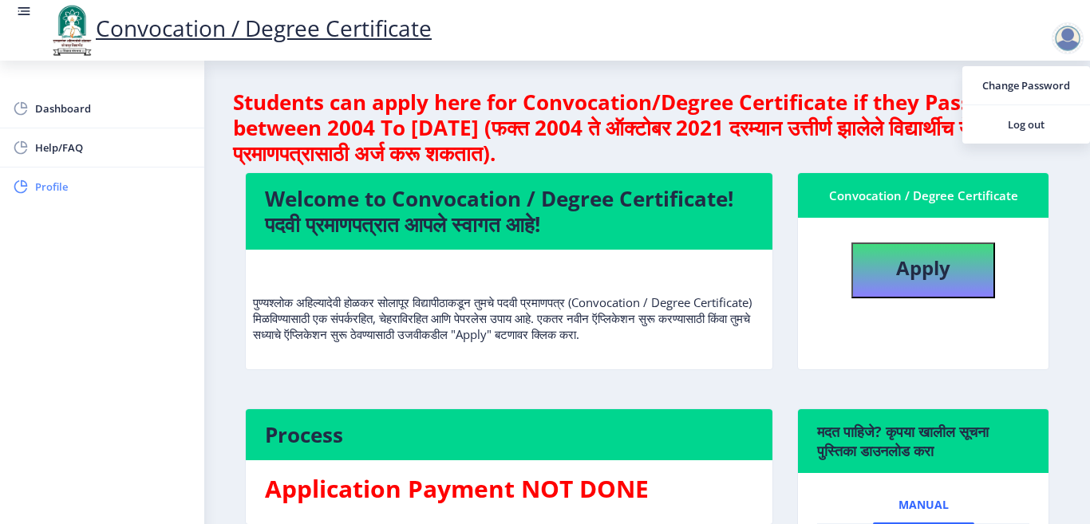
click at [51, 177] on span "Profile" at bounding box center [113, 186] width 156 height 19
select select "[DEMOGRAPHIC_DATA]"
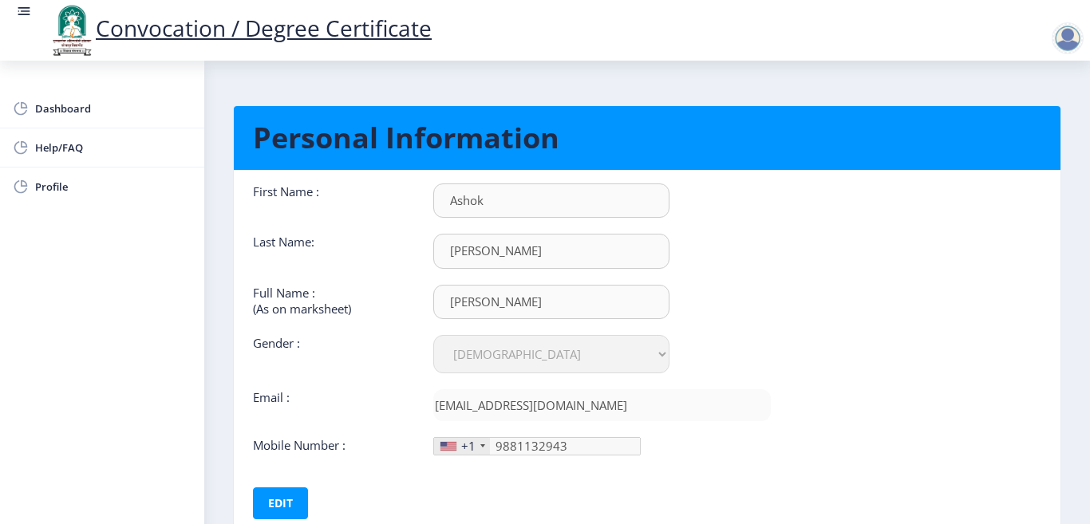
scroll to position [107, 0]
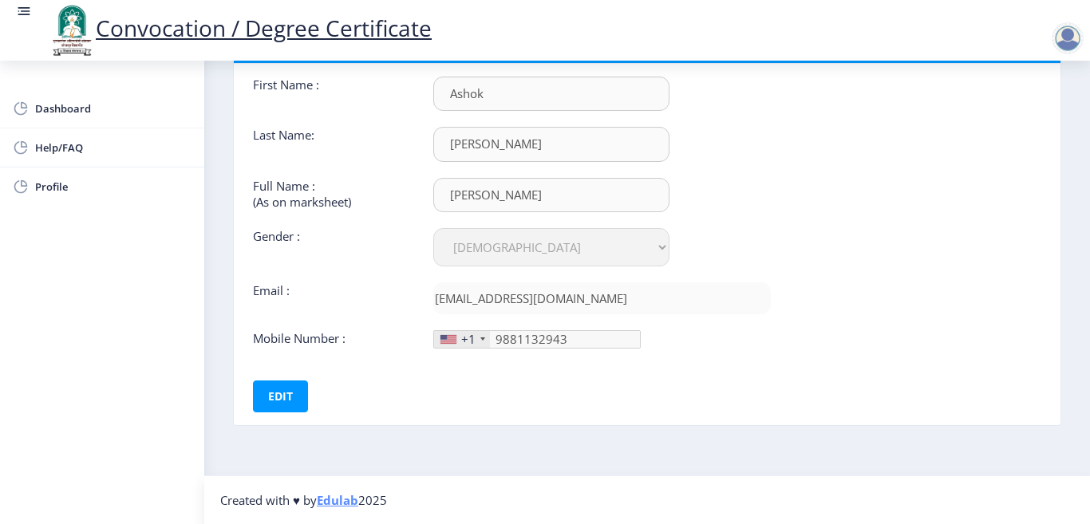
click at [346, 407] on div "First Name : [PERSON_NAME] Last Name: [PERSON_NAME] Full Name : (As on markshee…" at bounding box center [512, 245] width 542 height 336
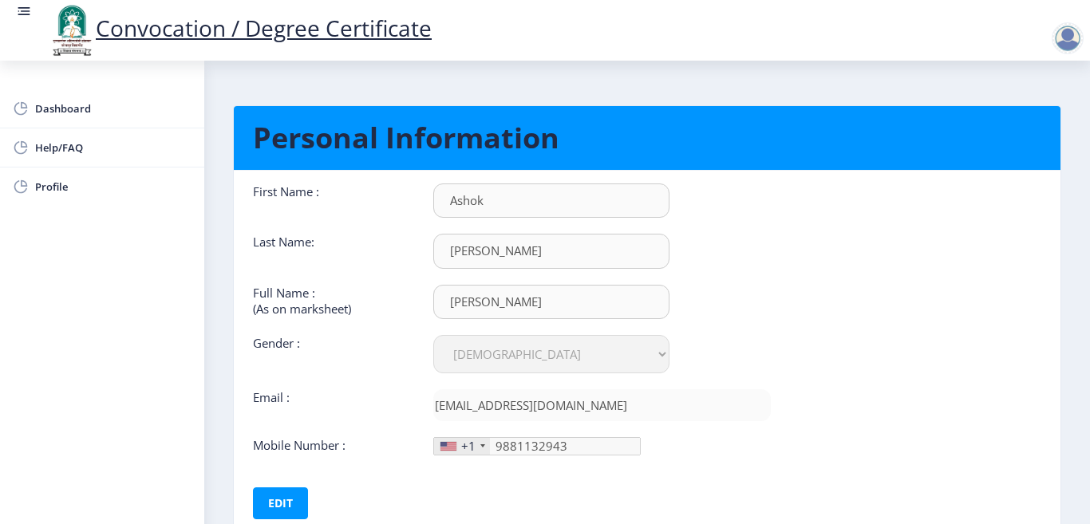
click at [385, 238] on div "Last Name:" at bounding box center [331, 251] width 180 height 34
click at [67, 104] on span "Dashboard" at bounding box center [113, 108] width 156 height 19
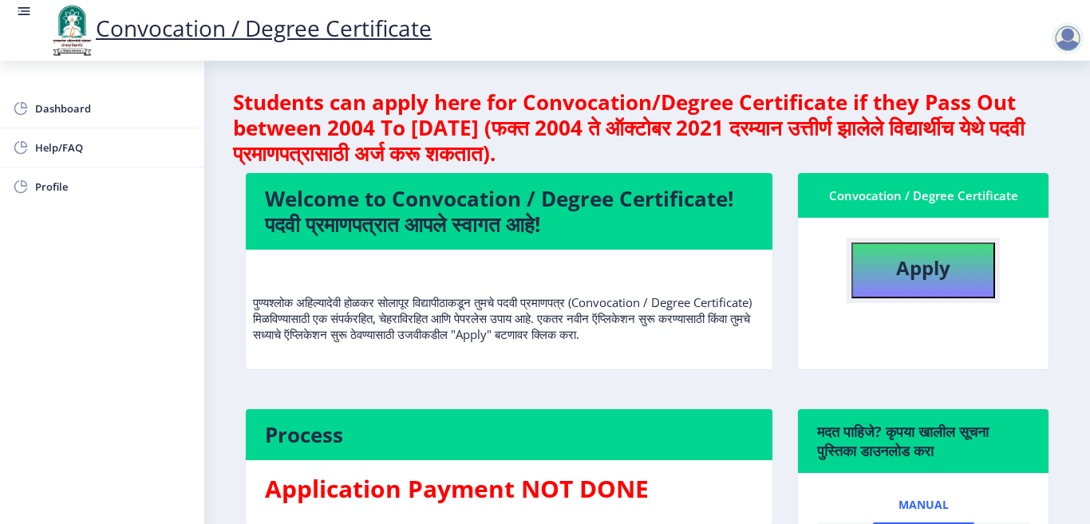
click at [868, 272] on button "Apply" at bounding box center [923, 271] width 144 height 56
select select
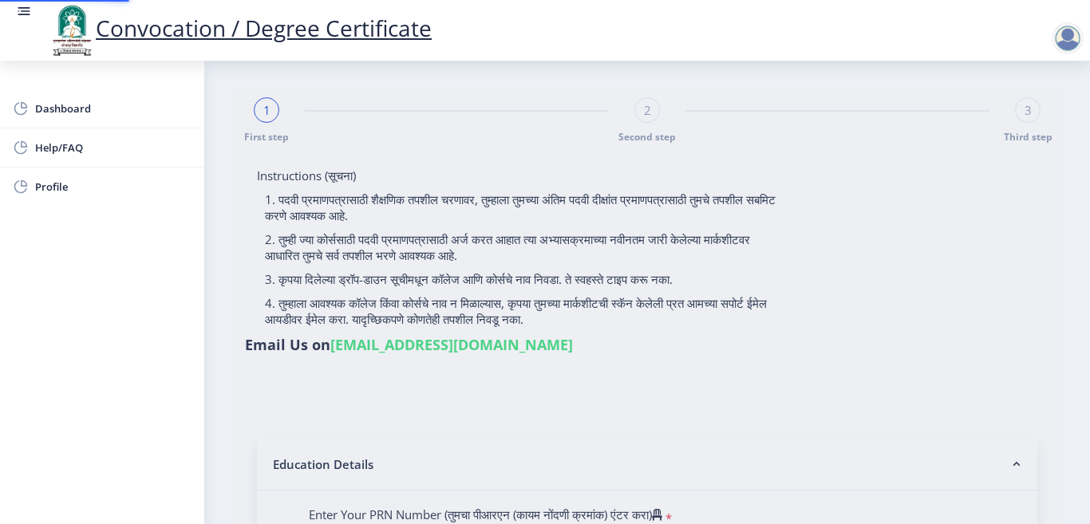
type input "[PERSON_NAME]"
type input "Nilabai"
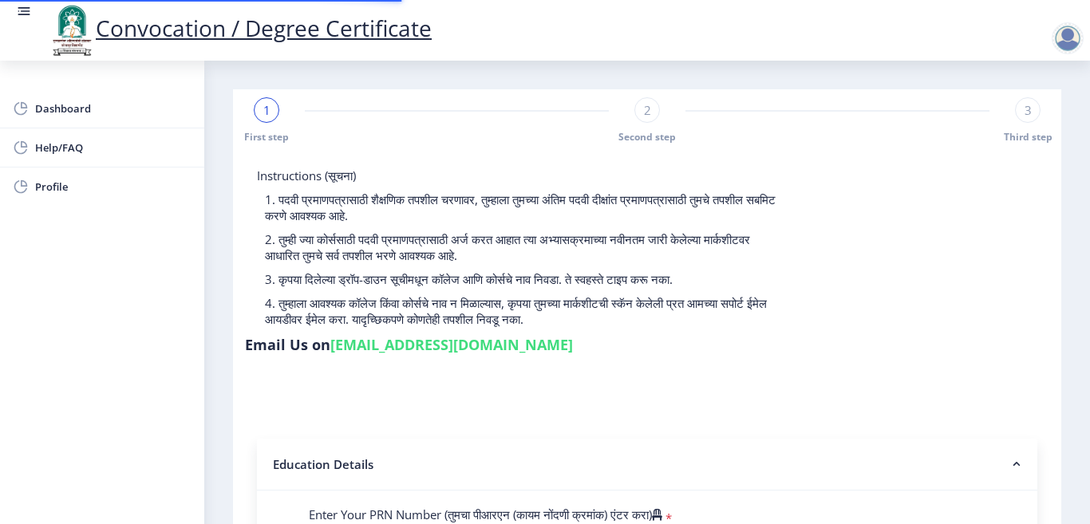
scroll to position [239, 0]
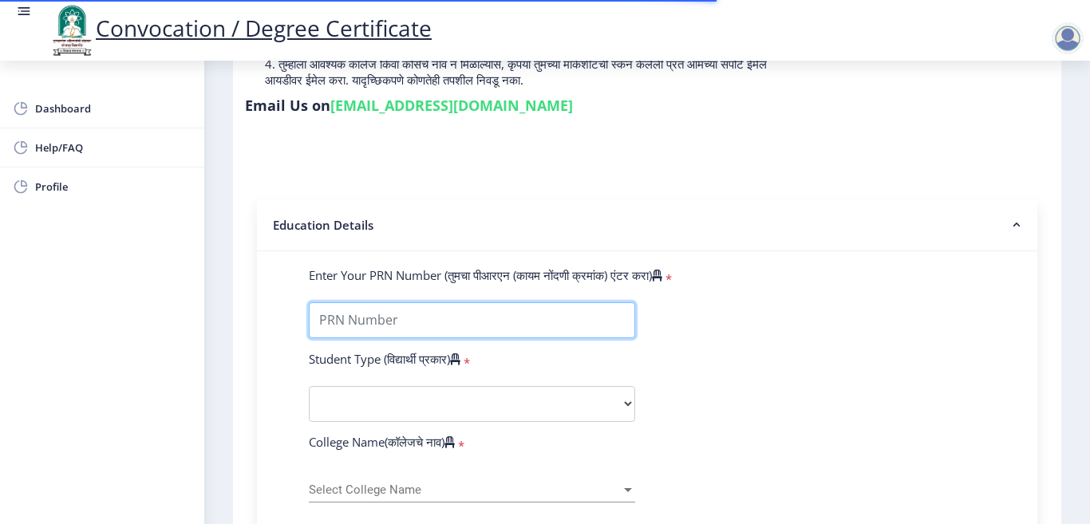
click at [462, 316] on input "Enter Your PRN Number (तुमचा पीआरएन (कायम नोंदणी क्रमांक) एंटर करा)" at bounding box center [472, 320] width 326 height 36
type input "202201039028185"
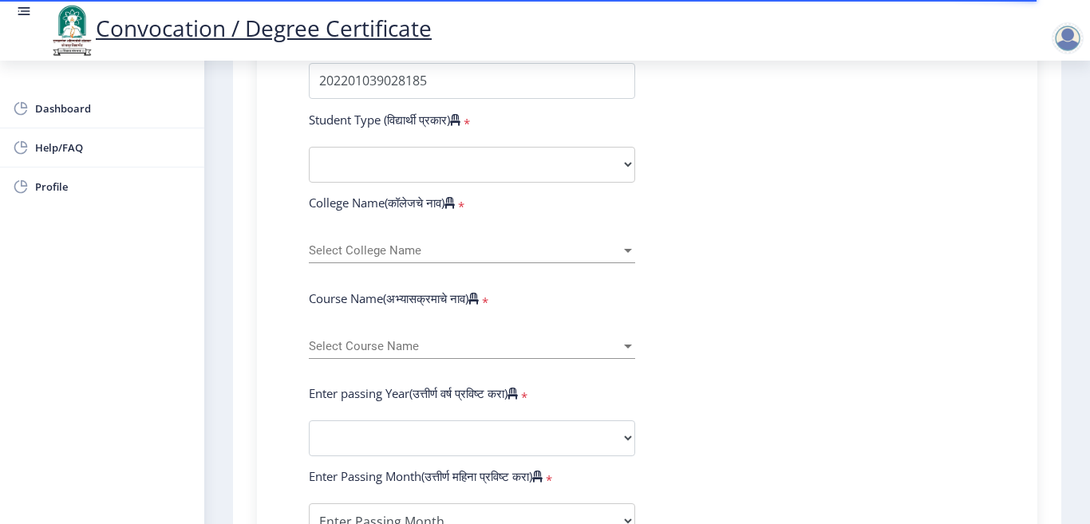
click at [417, 142] on form "Enter Your PRN Number (तुमचा पीआरएन (कायम नोंदणी क्रमांक) एंटर करा) * Student T…" at bounding box center [647, 451] width 701 height 846
click at [404, 166] on select "Select Student Type Regular External" at bounding box center [472, 165] width 326 height 36
select select "Regular"
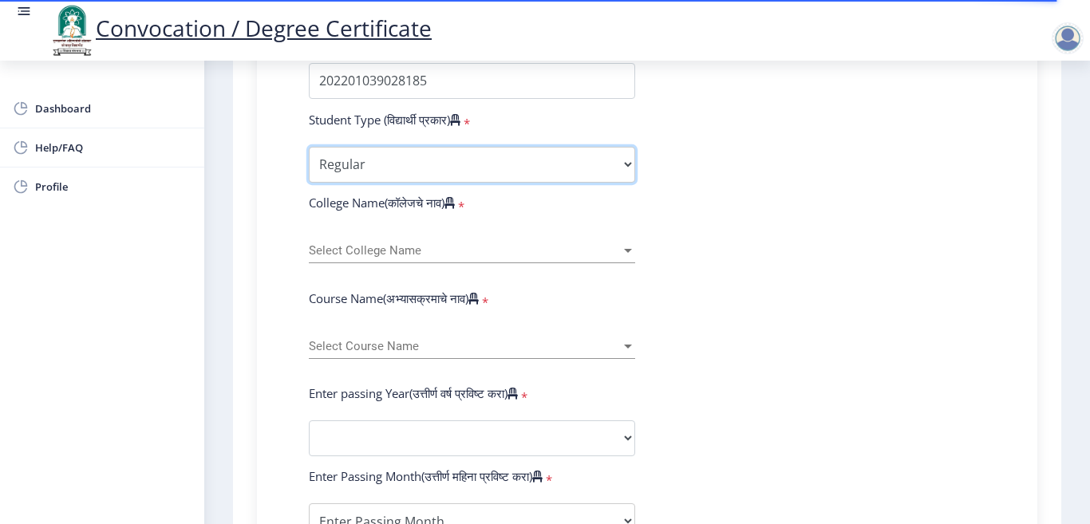
click at [309, 147] on select "Select Student Type Regular External" at bounding box center [472, 165] width 326 height 36
click at [353, 259] on div "Select College Name Select College Name" at bounding box center [472, 247] width 326 height 34
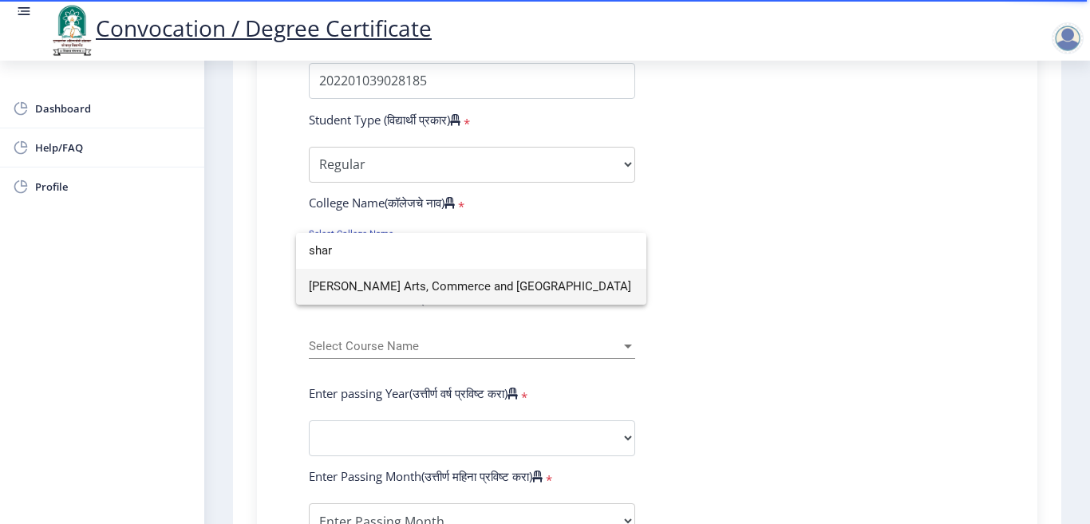
type input "shar"
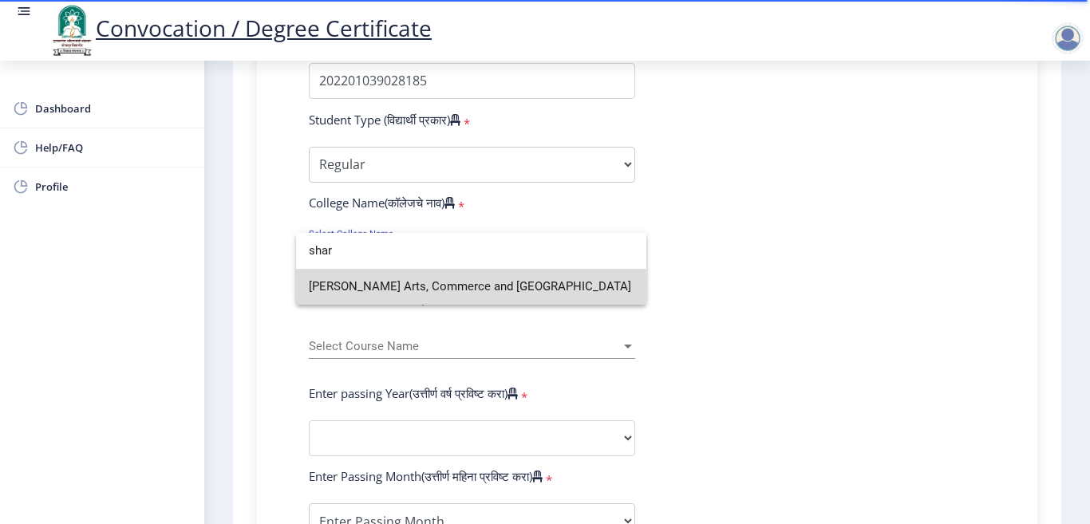
click at [351, 286] on span "[PERSON_NAME] Arts, Commerce and [GEOGRAPHIC_DATA]" at bounding box center [471, 287] width 325 height 36
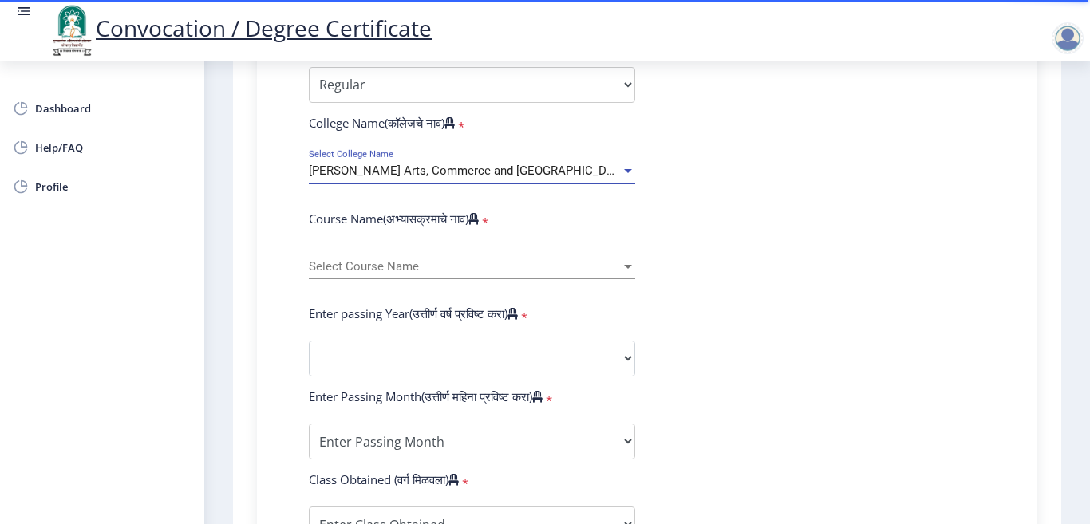
scroll to position [638, 0]
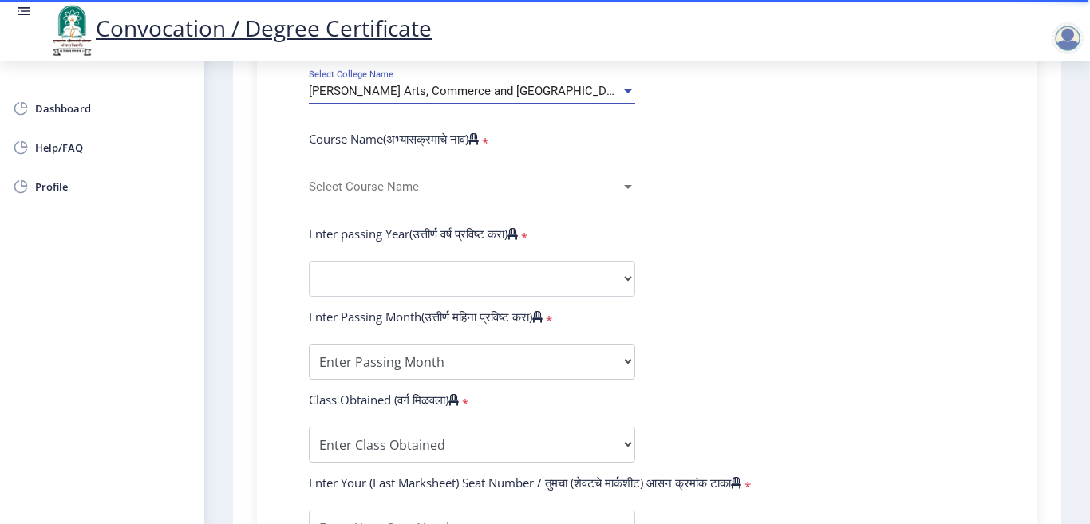
click at [417, 186] on span "Select Course Name" at bounding box center [465, 187] width 312 height 14
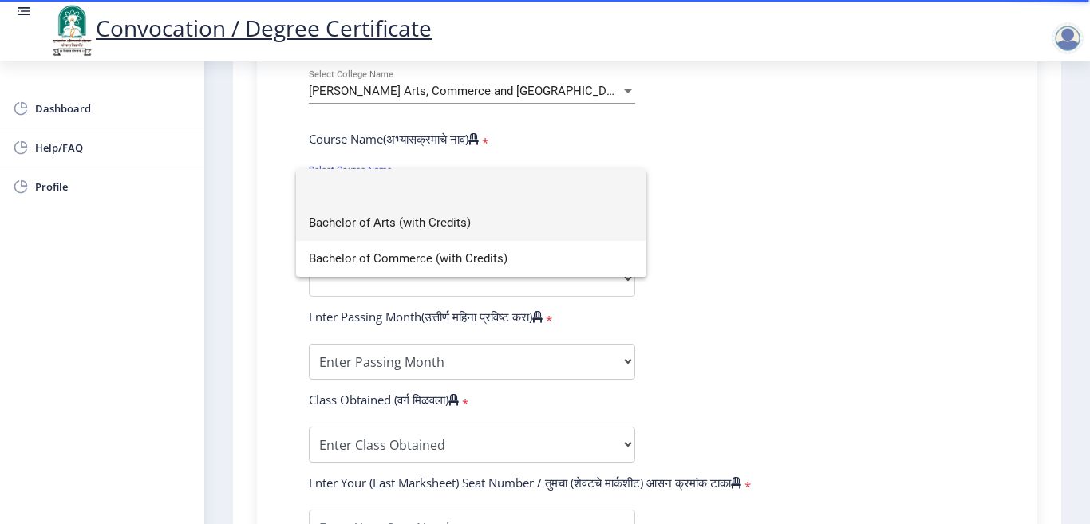
click at [397, 221] on span "Bachelor of Arts (with Credits)" at bounding box center [471, 223] width 325 height 36
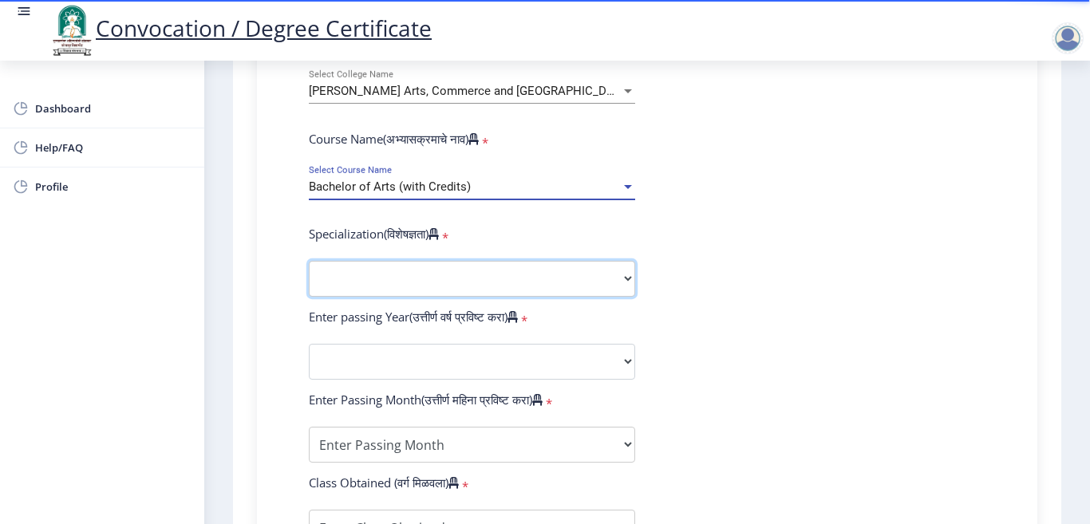
click at [395, 266] on select "Specialization English Geography Hindi Marathi Music Sanskrit Urdu Ancient Indi…" at bounding box center [472, 279] width 326 height 36
select select "History"
click at [309, 261] on select "Specialization English Geography Hindi Marathi Music Sanskrit Urdu Ancient Indi…" at bounding box center [472, 279] width 326 height 36
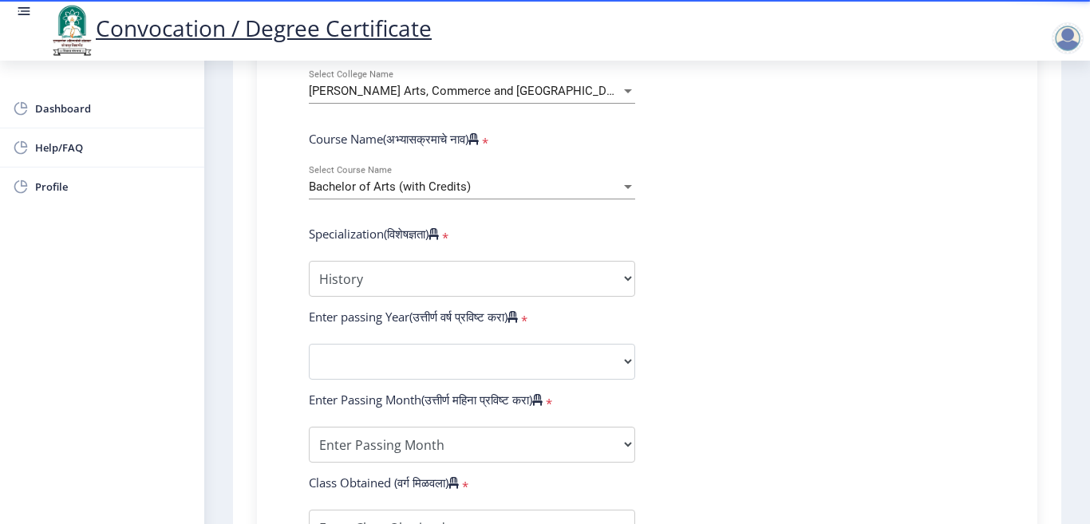
click at [887, 295] on form "Enter Your PRN Number (तुमचा पीआरएन (कायम नोंदणी क्रमांक) एंटर करा) * Student T…" at bounding box center [647, 332] width 701 height 929
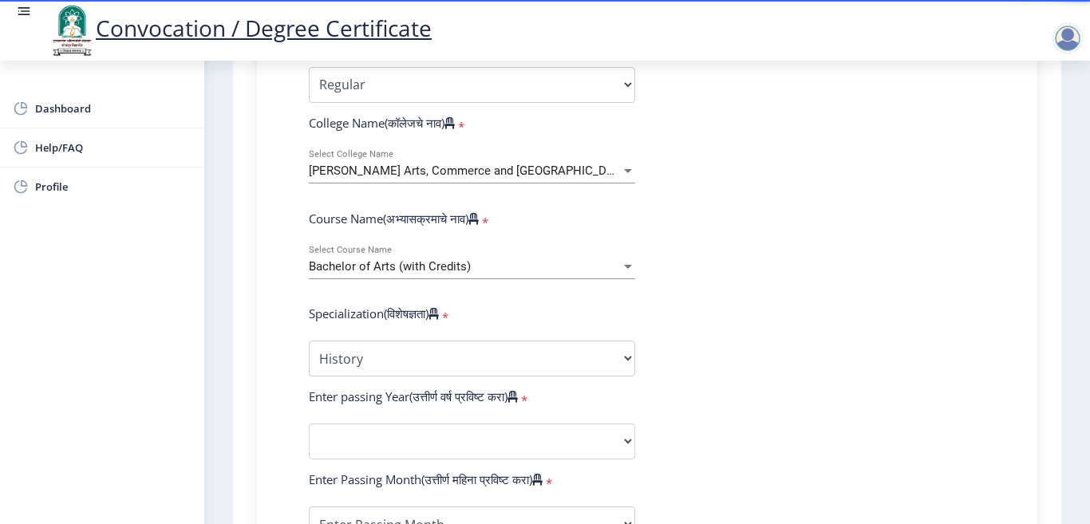
scroll to position [718, 0]
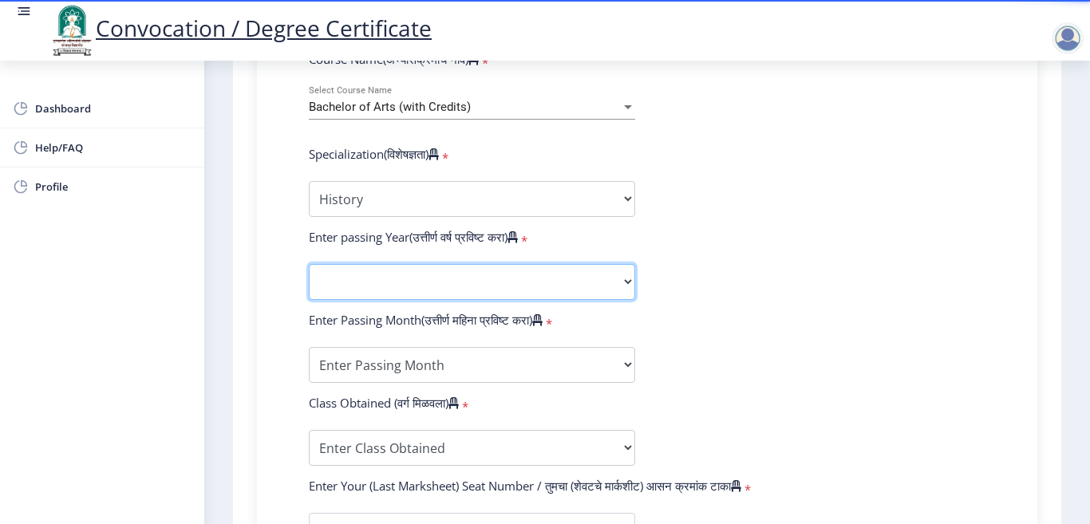
click at [405, 271] on select "2025 2024 2023 2022 2021 2020 2019 2018 2017 2016 2015 2014 2013 2012 2011 2010…" at bounding box center [472, 282] width 326 height 36
click at [847, 223] on form "Enter Your PRN Number (तुमचा पीआरएन (कायम नोंदणी क्रमांक) एंटर करा) * Student T…" at bounding box center [647, 253] width 701 height 929
click at [548, 279] on select "2025 2024 2023 2022 2021 2020 2019 2018 2017 2016 2015 2014 2013 2012 2011 2010…" at bounding box center [472, 282] width 326 height 36
select select "2024"
click at [309, 264] on select "2025 2024 2023 2022 2021 2020 2019 2018 2017 2016 2015 2014 2013 2012 2011 2010…" at bounding box center [472, 282] width 326 height 36
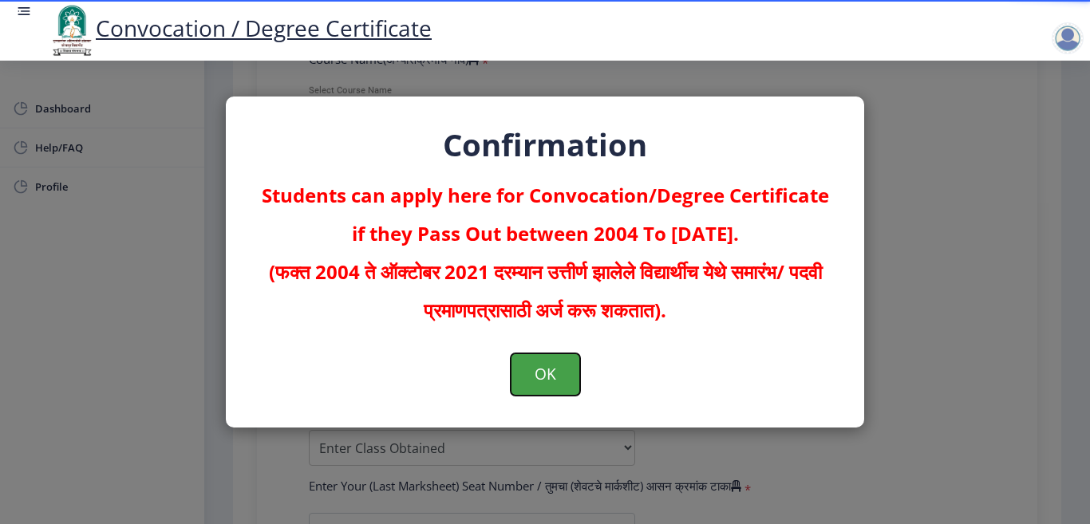
click at [547, 376] on button "OK" at bounding box center [545, 374] width 69 height 41
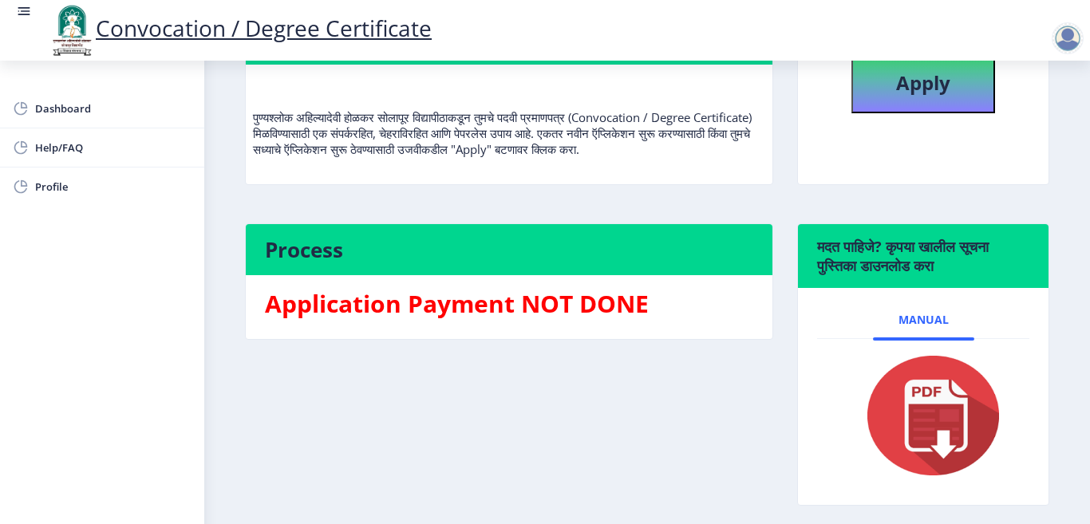
scroll to position [265, 0]
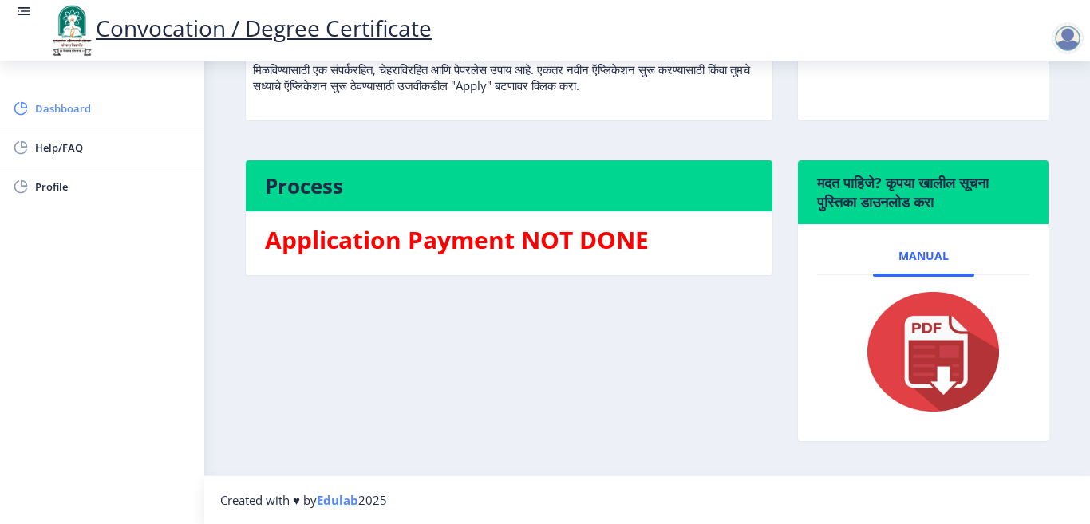
click at [38, 109] on span "Dashboard" at bounding box center [113, 108] width 156 height 19
click at [53, 107] on span "Dashboard" at bounding box center [113, 108] width 156 height 19
click at [27, 14] on rect at bounding box center [24, 11] width 16 height 16
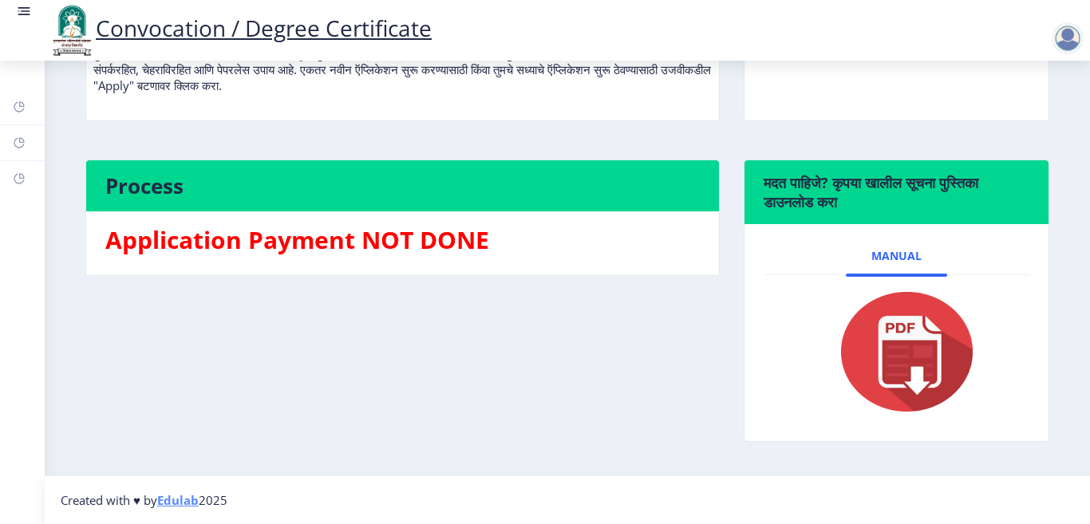
scroll to position [249, 0]
click at [24, 7] on rect at bounding box center [24, 11] width 16 height 16
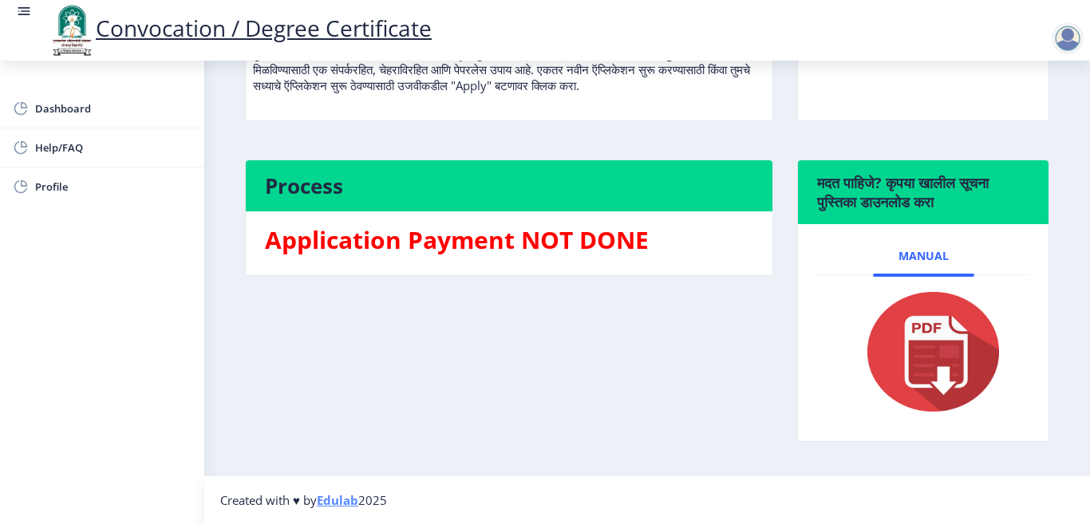
drag, startPoint x: 1079, startPoint y: 23, endPoint x: 1058, endPoint y: 45, distance: 29.9
click at [1078, 23] on div at bounding box center [1071, 38] width 38 height 32
click at [703, 171] on div "Students can apply here for Convocation/Degree Certificate if they Pass Out bet…" at bounding box center [647, 153] width 828 height 626
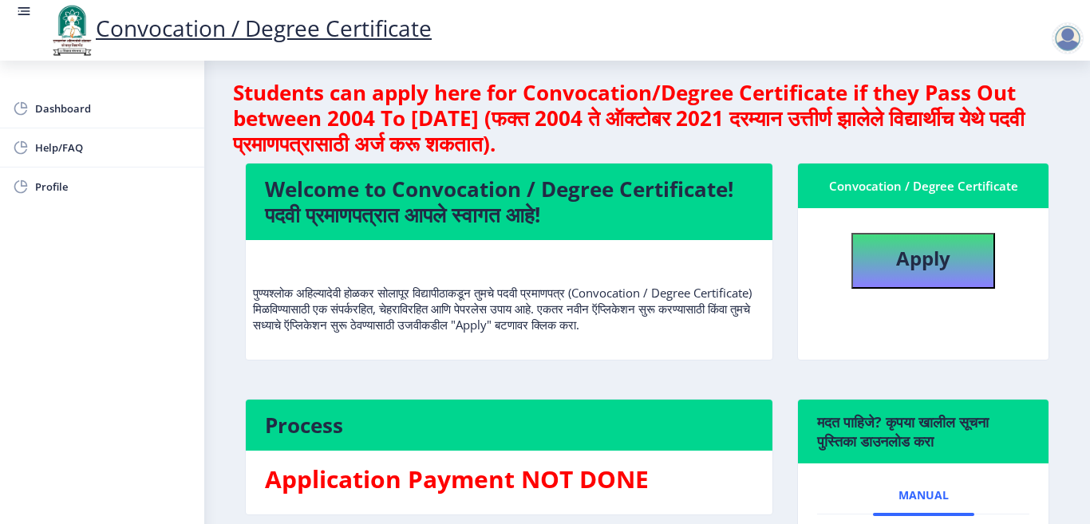
scroll to position [0, 0]
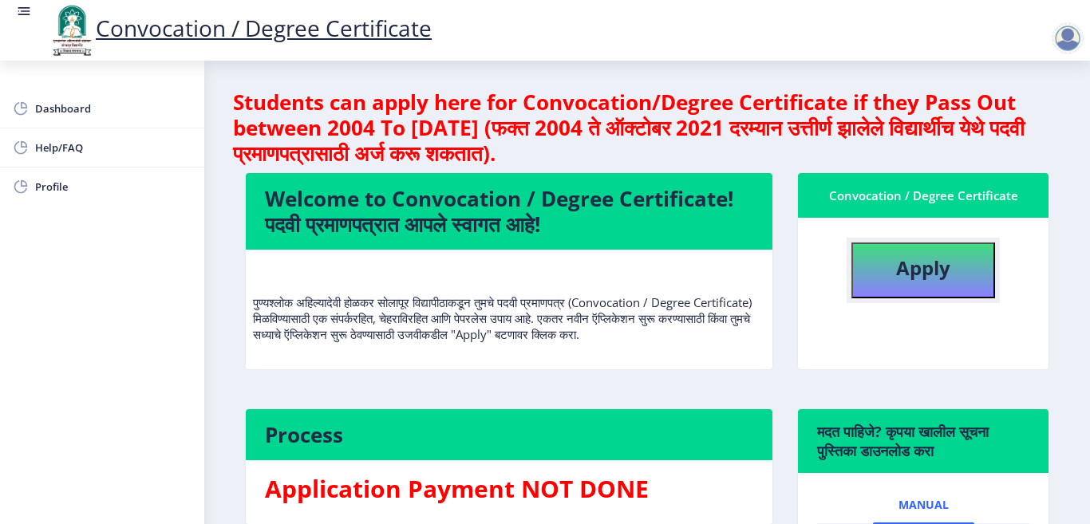
click at [956, 269] on button "Apply" at bounding box center [923, 271] width 144 height 56
select select
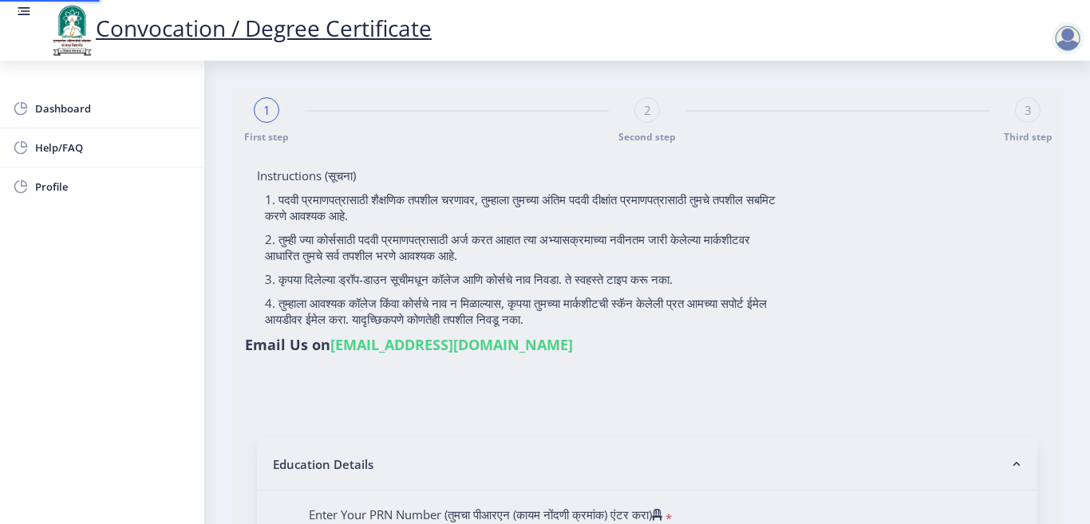
type input "[PERSON_NAME]"
type input "Nilabai"
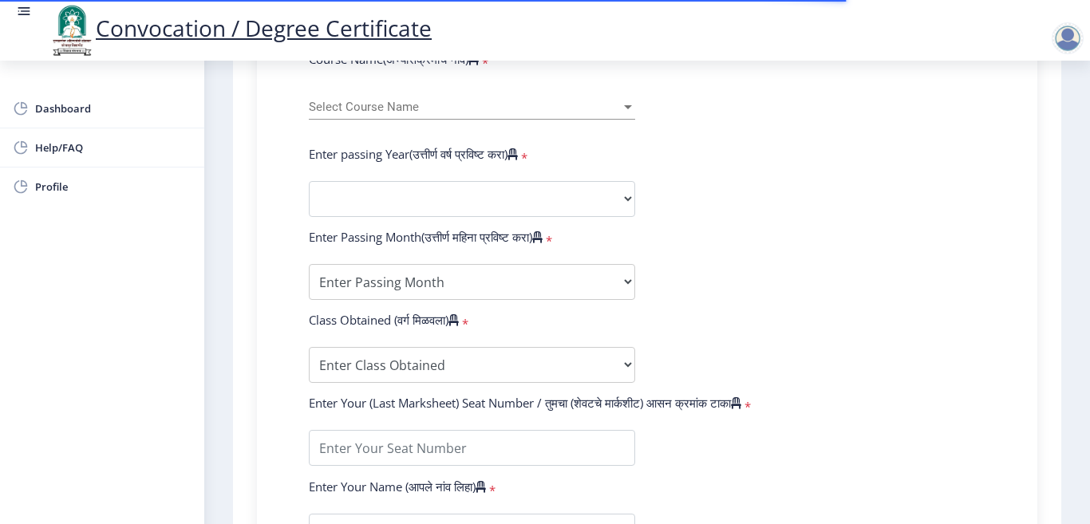
scroll to position [878, 0]
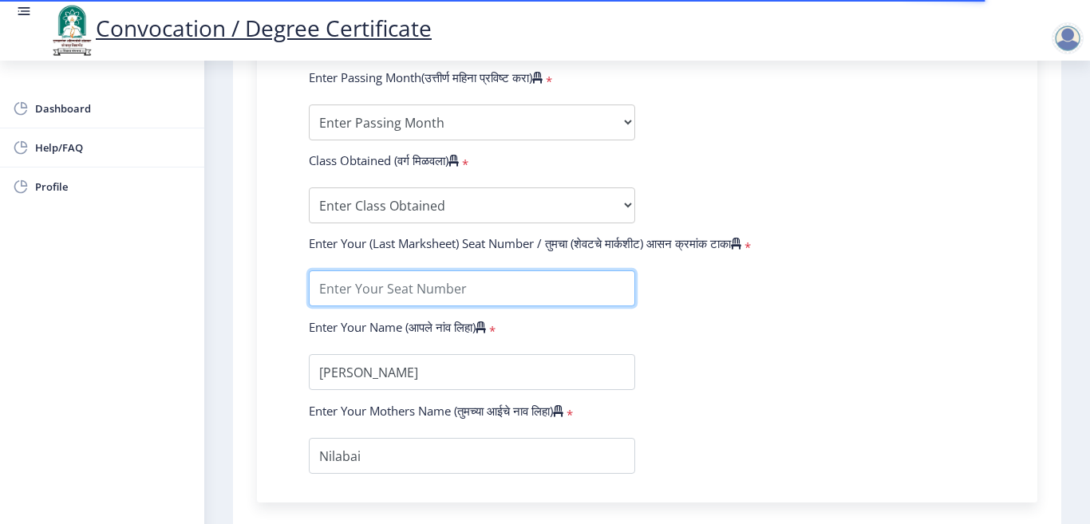
click at [490, 287] on input "textarea" at bounding box center [472, 289] width 326 height 36
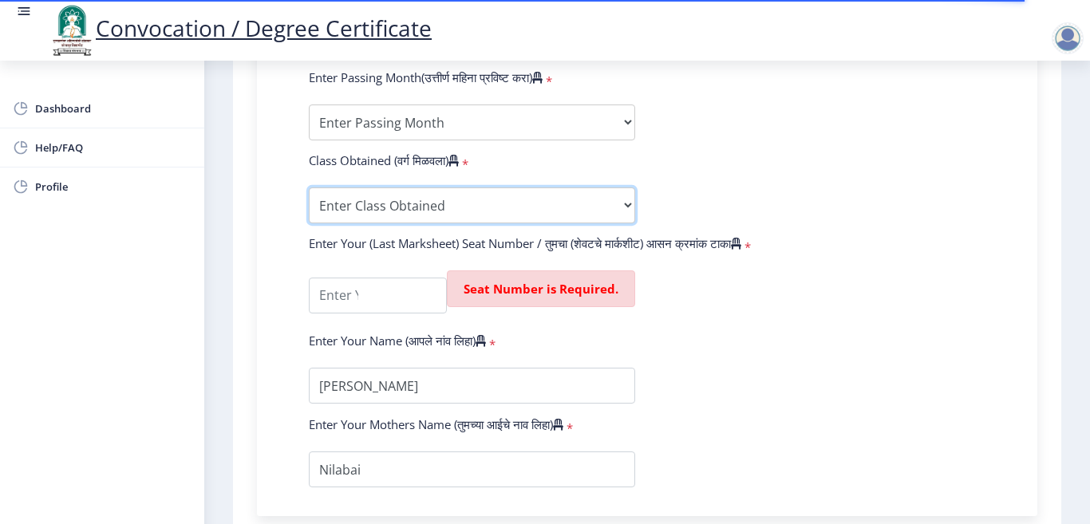
click at [498, 201] on select "Enter Class Obtained FIRST CLASS WITH DISTINCTION FIRST CLASS HIGHER SECOND CLA…" at bounding box center [472, 206] width 326 height 36
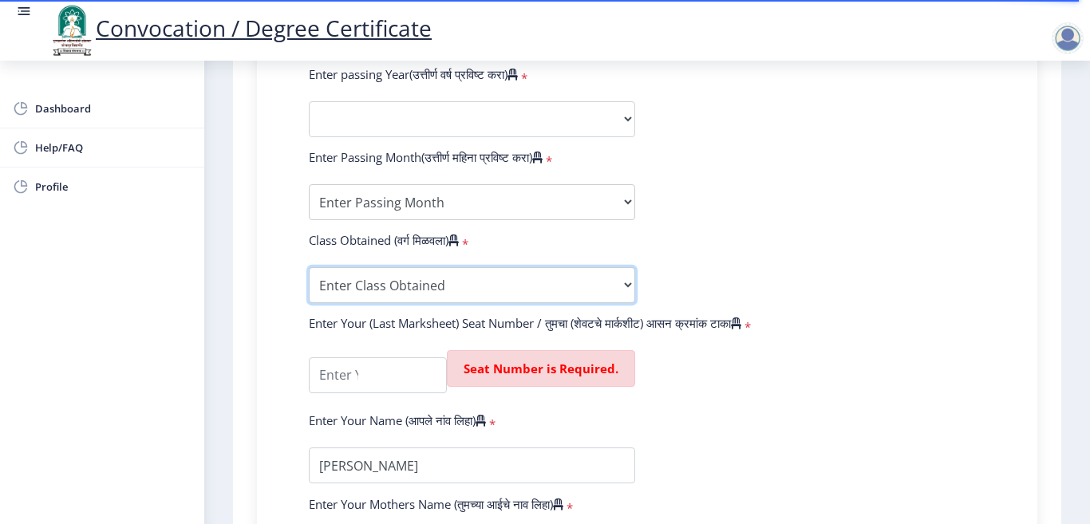
scroll to position [718, 0]
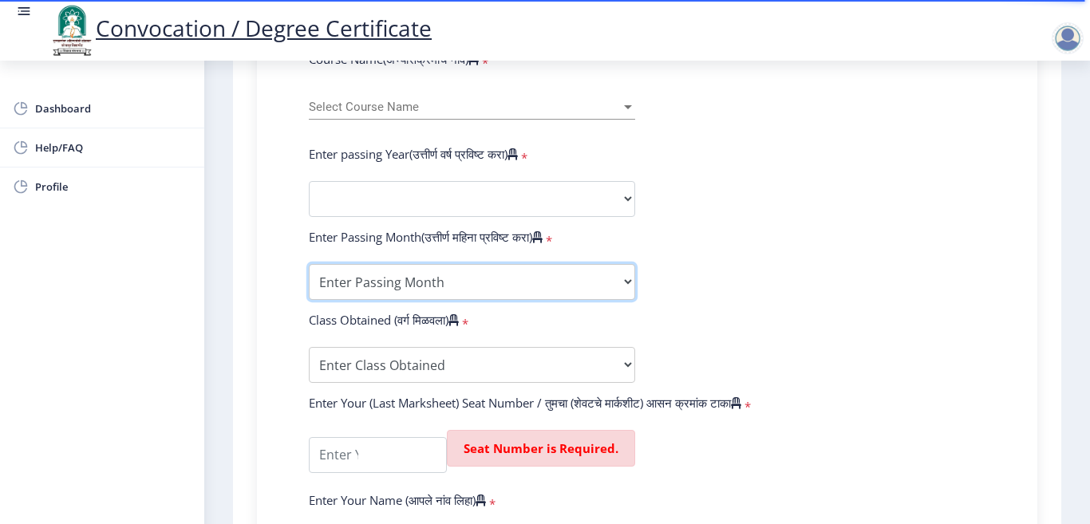
click at [476, 286] on select "Enter Passing Month March April May October November December" at bounding box center [472, 282] width 326 height 36
click at [309, 264] on select "Enter Passing Month March April May October November December" at bounding box center [472, 282] width 326 height 36
click at [397, 272] on select "Enter Passing Month March April May October November December" at bounding box center [472, 282] width 326 height 36
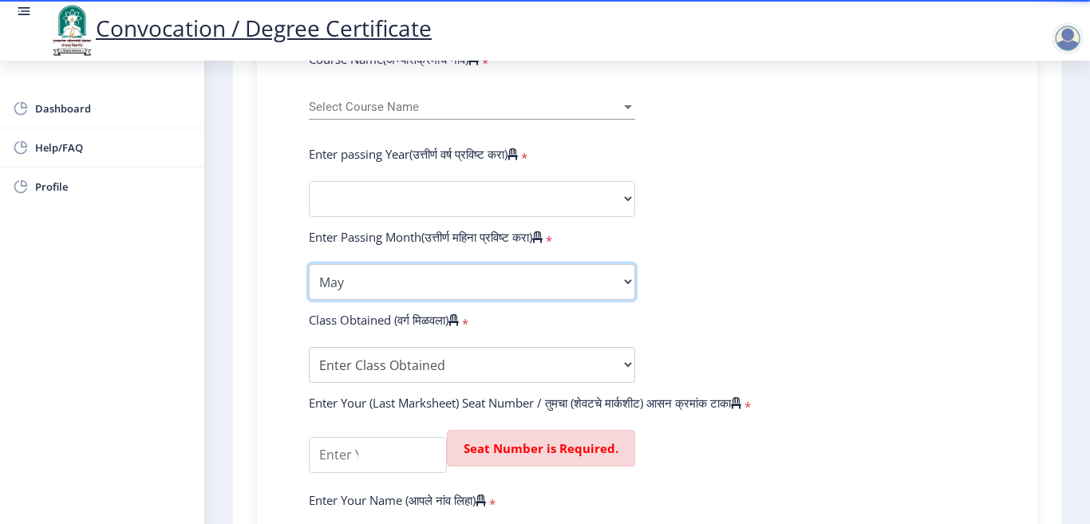
click at [309, 264] on select "Enter Passing Month March April May October November December" at bounding box center [472, 282] width 326 height 36
click at [413, 275] on select "Enter Passing Month March April May October November December" at bounding box center [472, 282] width 326 height 36
select select "April"
click at [309, 264] on select "Enter Passing Month March April May October November December" at bounding box center [472, 282] width 326 height 36
drag, startPoint x: 371, startPoint y: 331, endPoint x: 369, endPoint y: 351, distance: 20.1
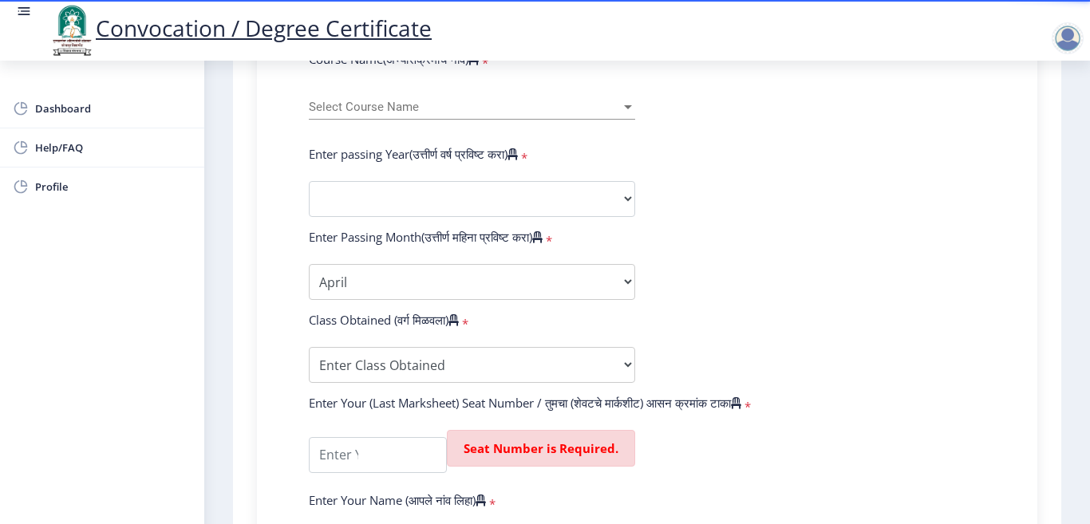
click at [371, 333] on div "Class Obtained (वर्ग मिळवला) *" at bounding box center [472, 323] width 350 height 22
click at [369, 352] on select "Enter Class Obtained FIRST CLASS WITH DISTINCTION FIRST CLASS HIGHER SECOND CLA…" at bounding box center [472, 365] width 326 height 36
select select "Grade B+"
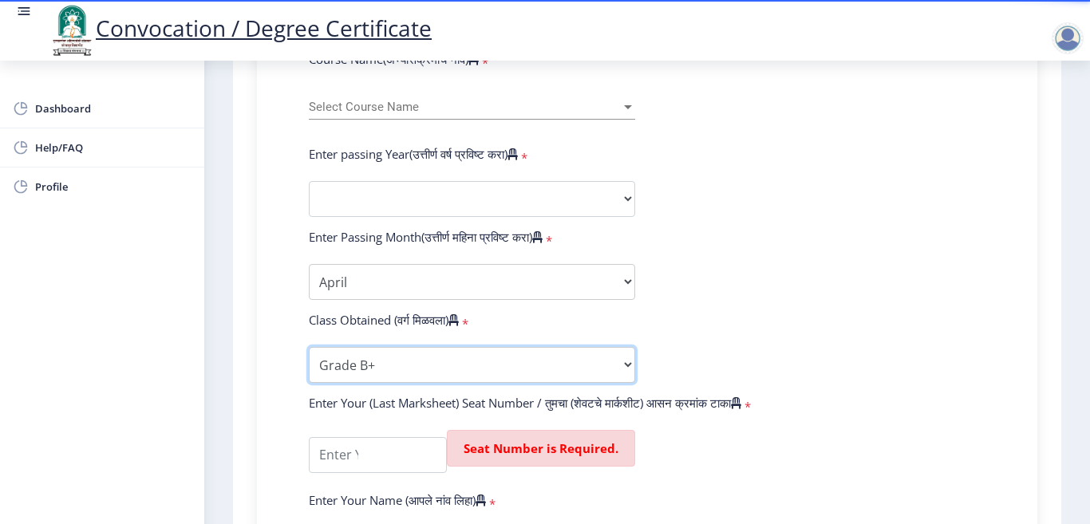
click at [309, 347] on select "Enter Class Obtained FIRST CLASS WITH DISTINCTION FIRST CLASS HIGHER SECOND CLA…" at bounding box center [472, 365] width 326 height 36
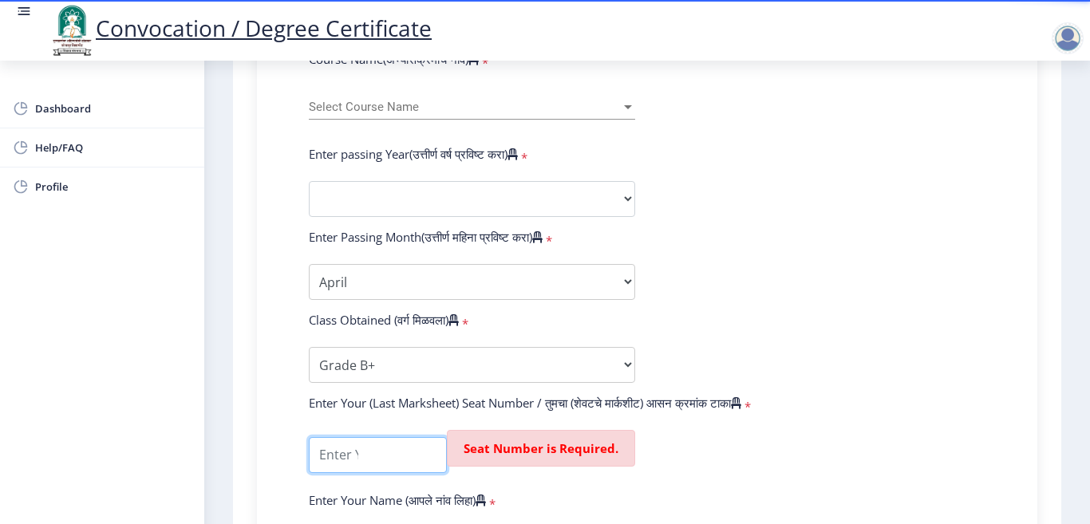
click at [370, 457] on input "textarea" at bounding box center [378, 455] width 138 height 36
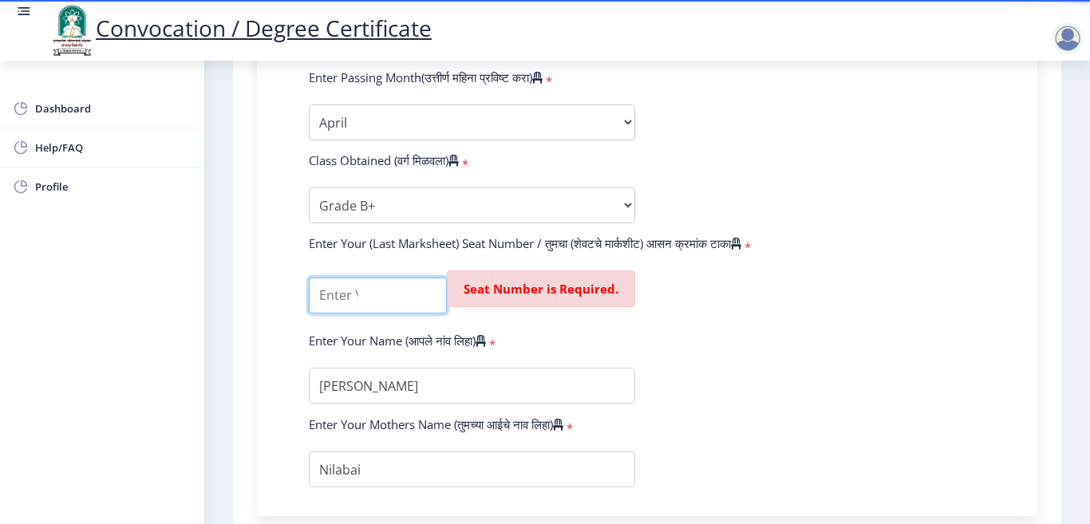
scroll to position [958, 0]
